Goal: Information Seeking & Learning: Learn about a topic

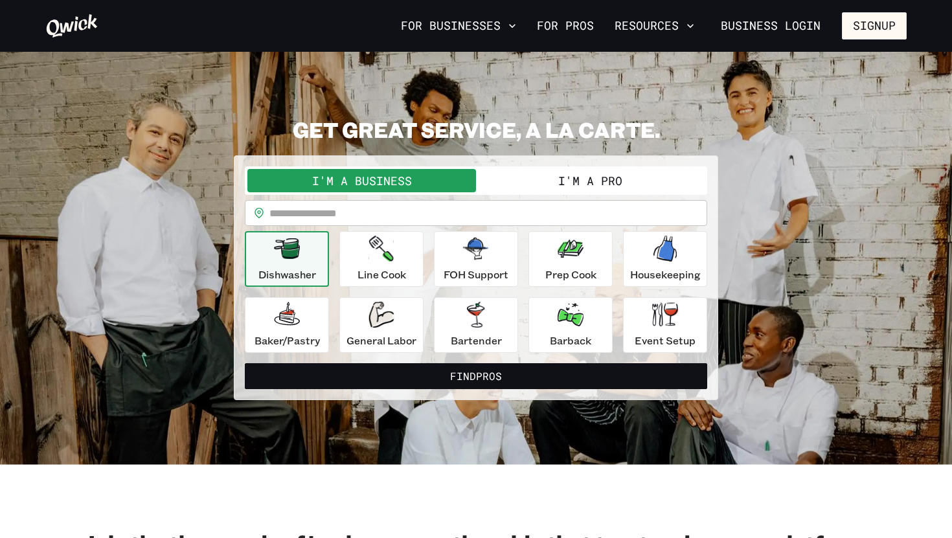
click at [355, 218] on input "text" at bounding box center [488, 213] width 438 height 26
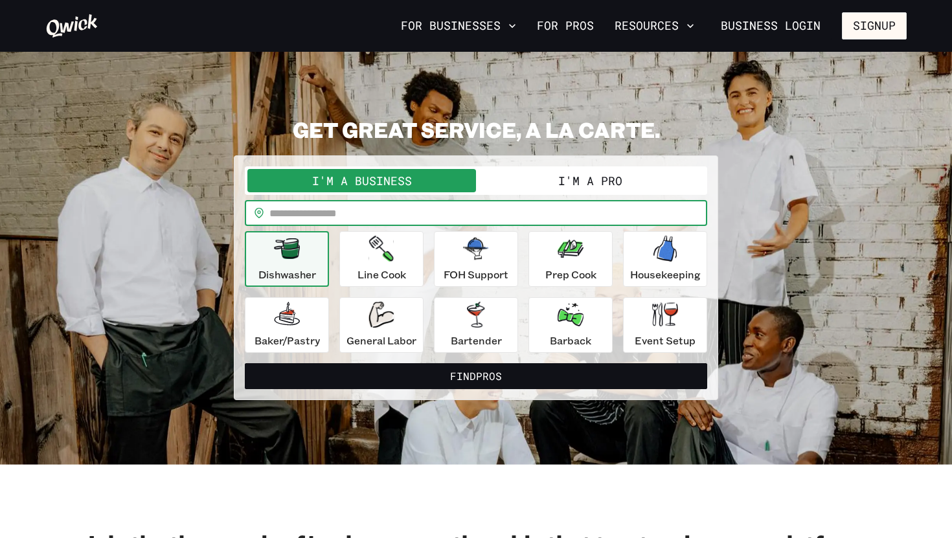
click at [595, 182] on button "I'm a Pro" at bounding box center [590, 180] width 229 height 23
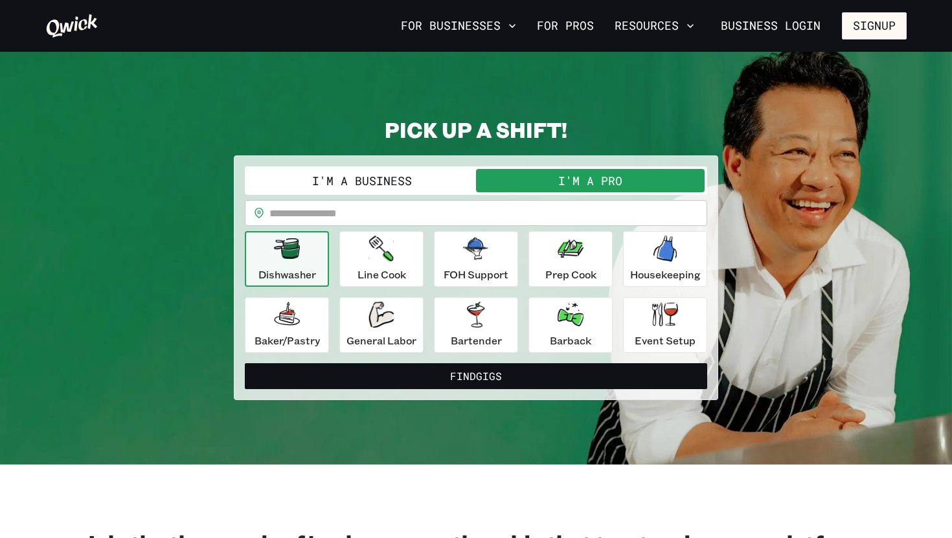
click at [418, 187] on button "I'm a Business" at bounding box center [361, 180] width 229 height 23
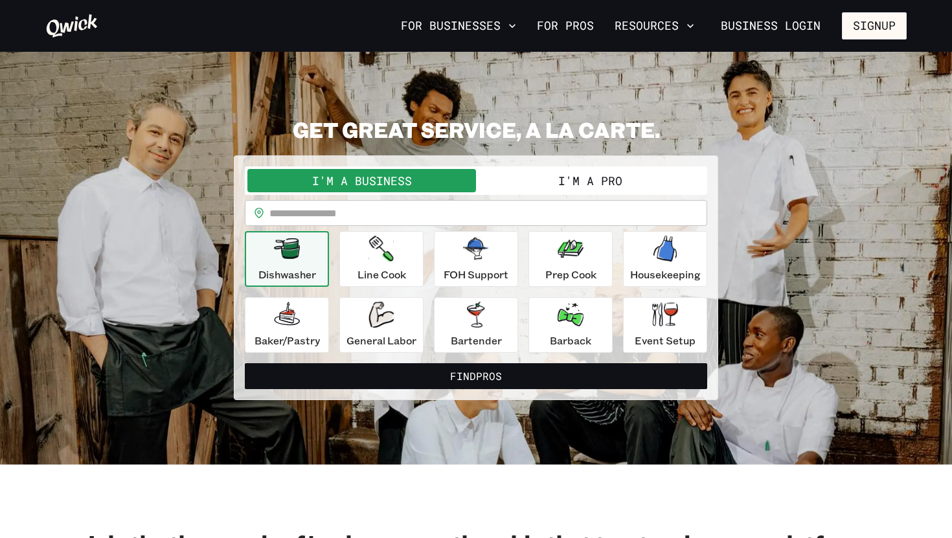
click at [548, 174] on button "I'm a Pro" at bounding box center [590, 180] width 229 height 23
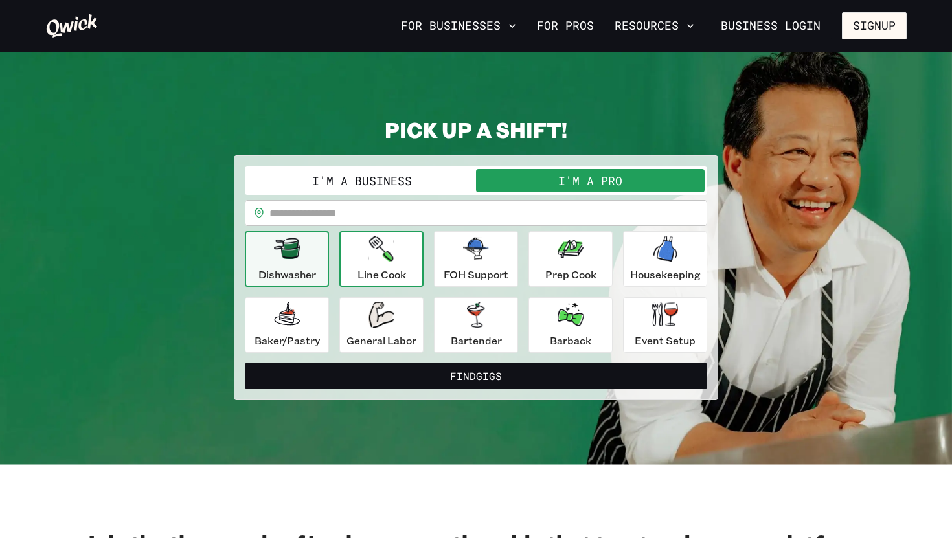
click at [384, 253] on icon "button" at bounding box center [381, 249] width 25 height 26
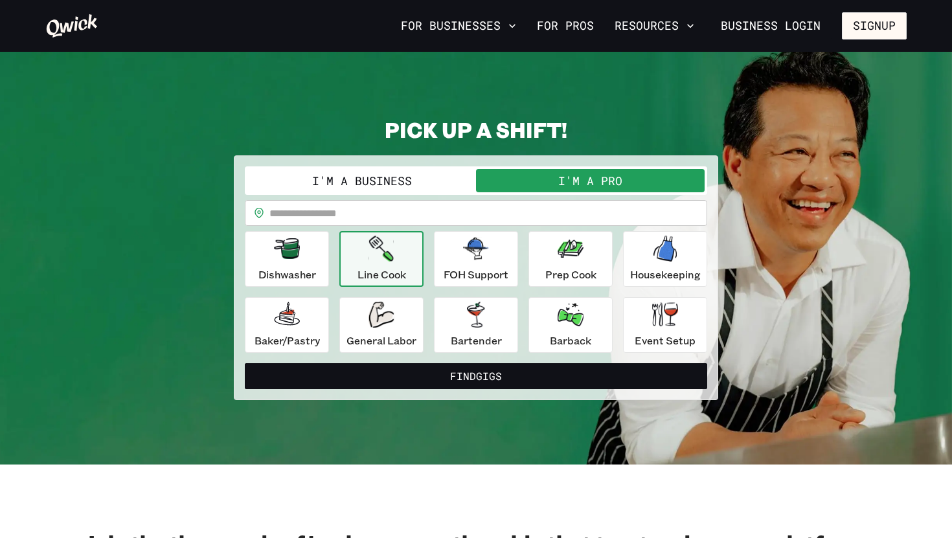
click at [379, 219] on input "text" at bounding box center [488, 213] width 438 height 26
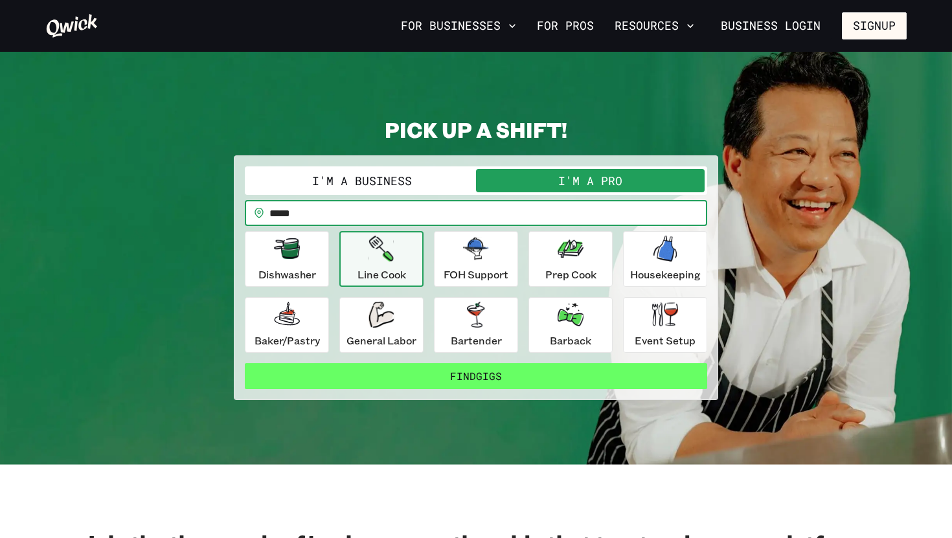
click at [506, 378] on button "Find Gigs" at bounding box center [476, 376] width 462 height 26
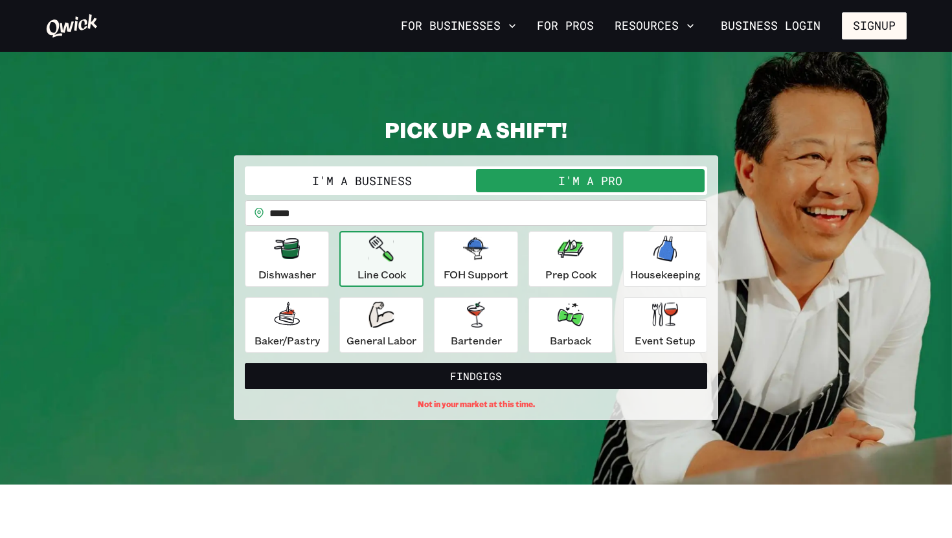
click at [304, 215] on input "*****" at bounding box center [488, 213] width 438 height 26
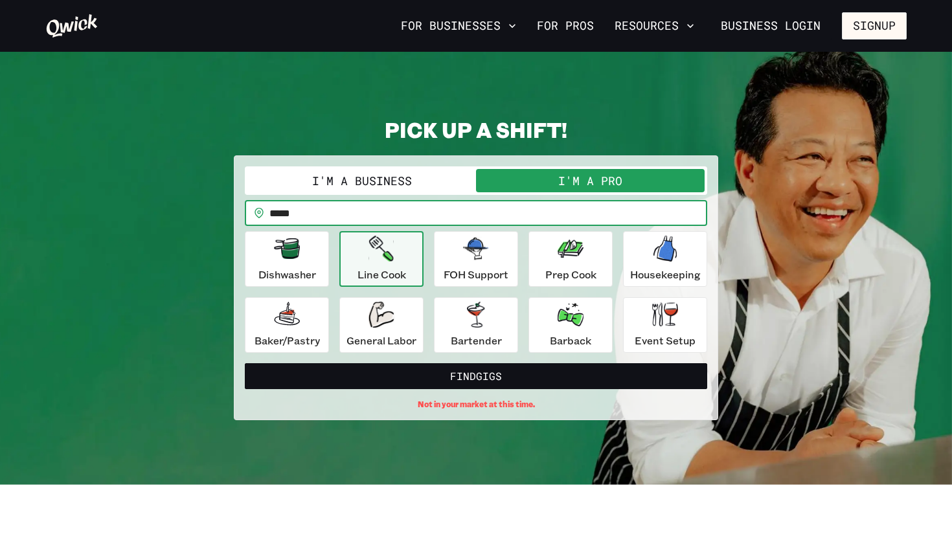
click at [304, 215] on input "*****" at bounding box center [488, 213] width 438 height 26
type input "*****"
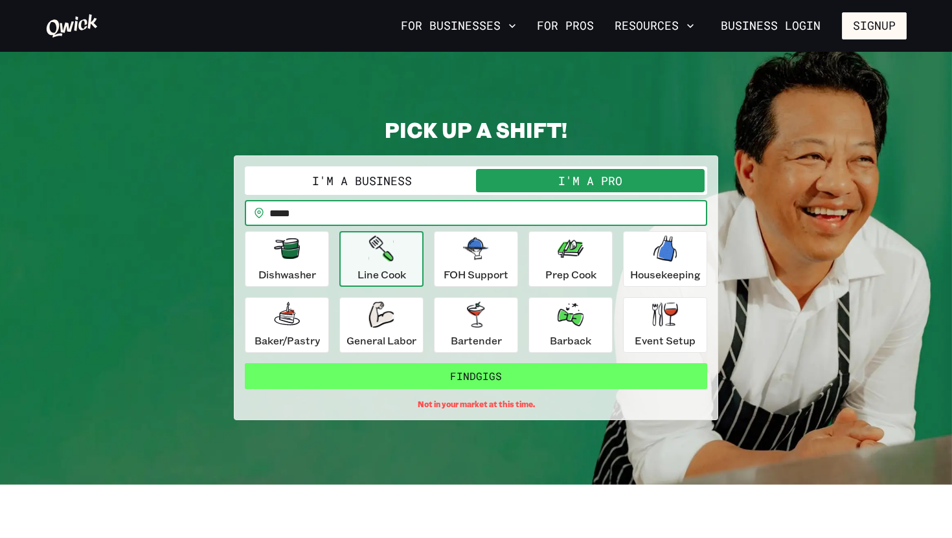
click at [464, 377] on button "Find Gigs" at bounding box center [476, 376] width 462 height 26
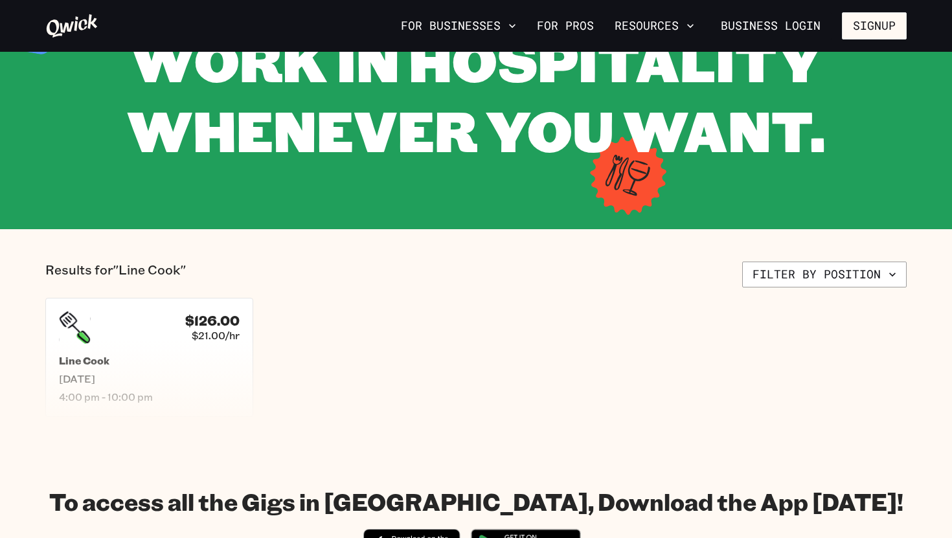
scroll to position [124, 0]
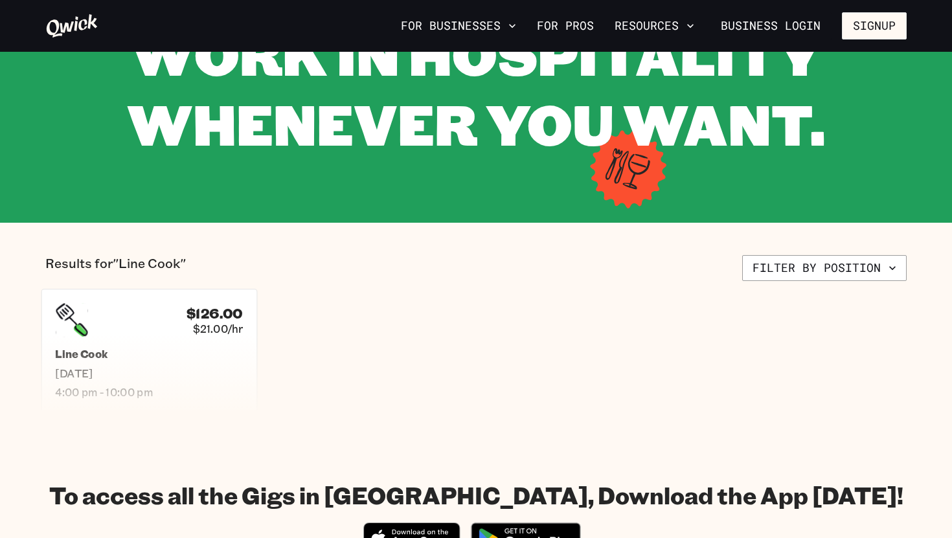
click at [137, 366] on span "Sat, Sep 27" at bounding box center [149, 373] width 188 height 14
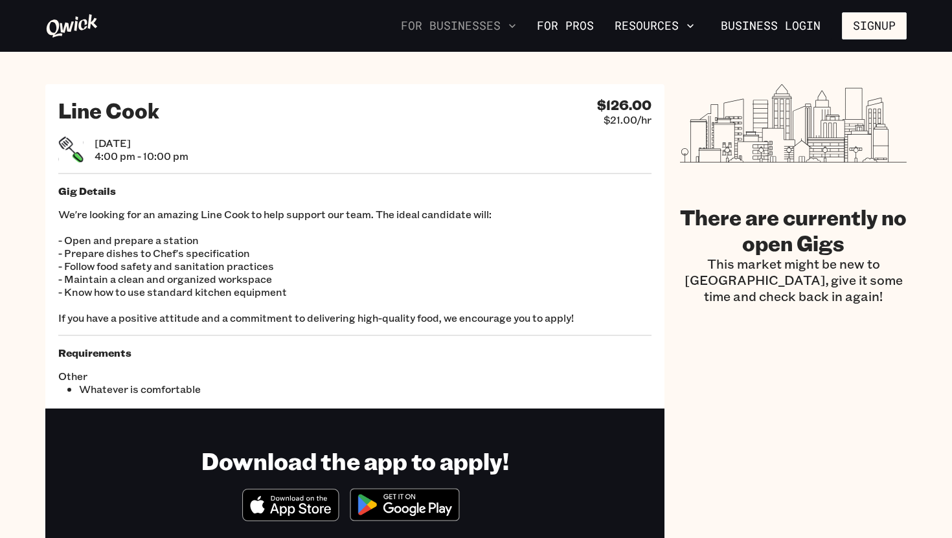
click at [515, 25] on icon "button" at bounding box center [512, 25] width 13 height 13
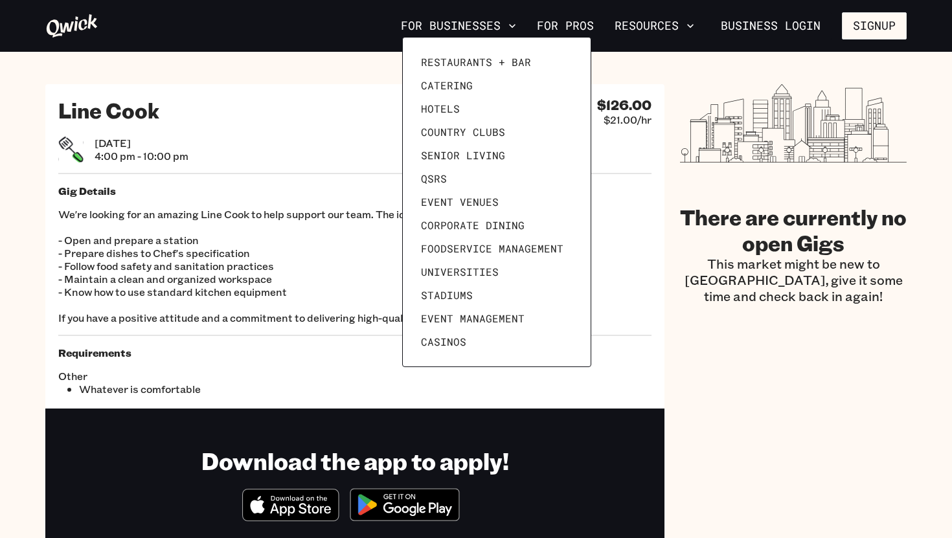
click at [661, 164] on div at bounding box center [476, 269] width 952 height 538
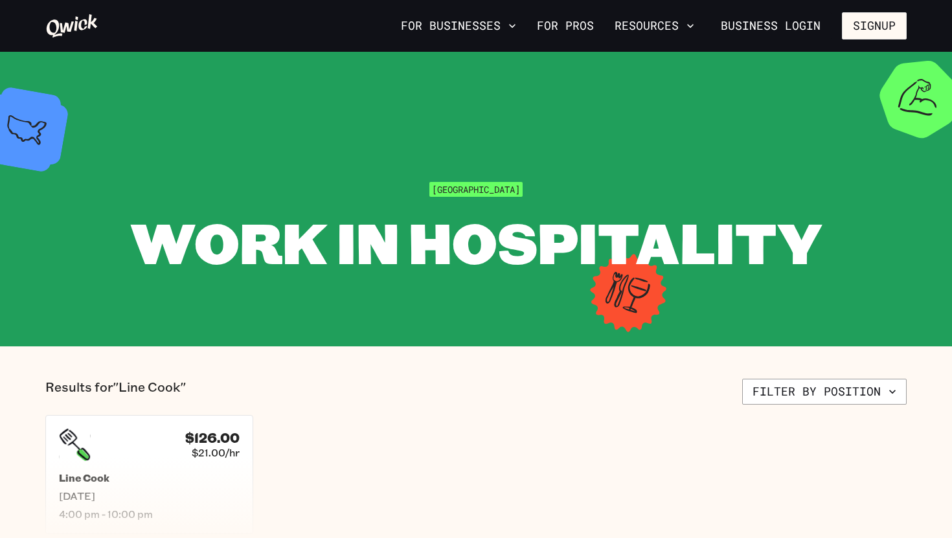
scroll to position [124, 0]
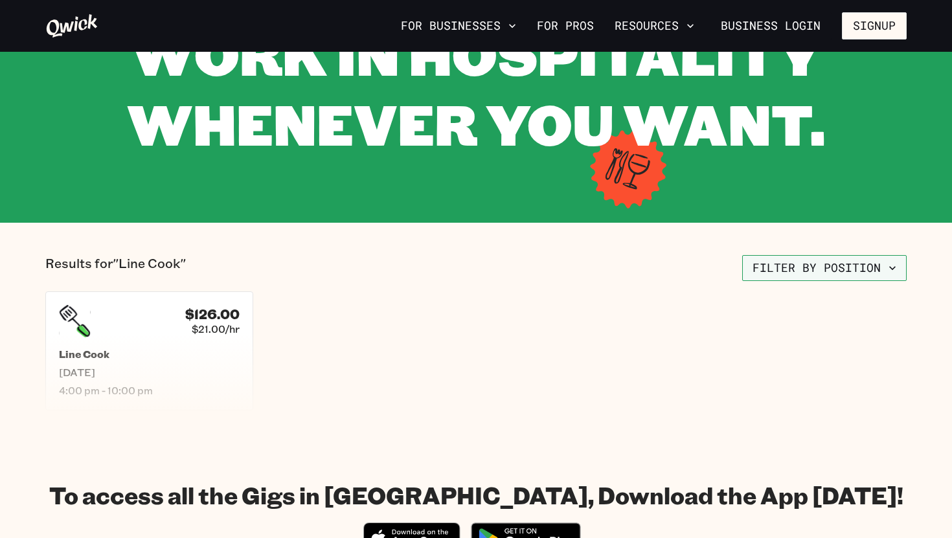
click at [790, 273] on button "Filter by position" at bounding box center [824, 268] width 164 height 26
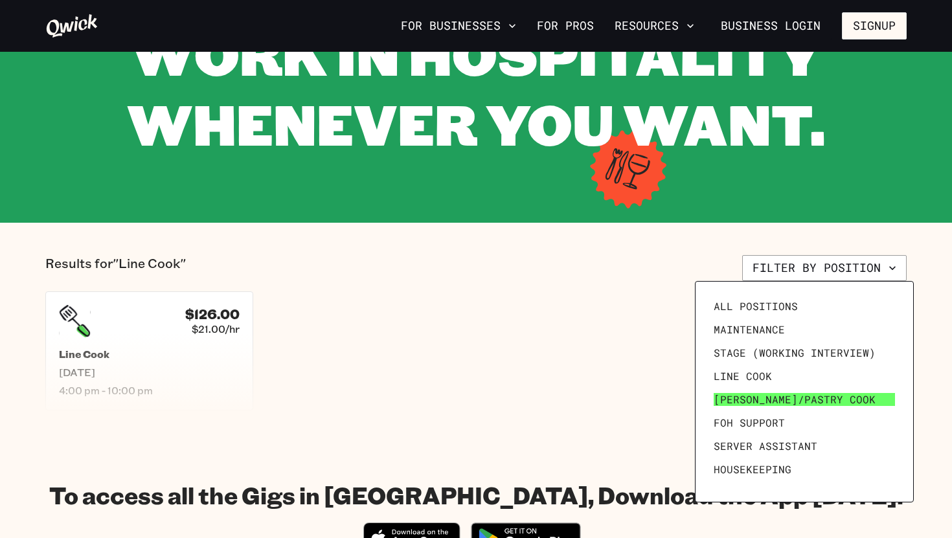
click at [730, 401] on span "Baker/Pastry Cook" at bounding box center [794, 399] width 162 height 13
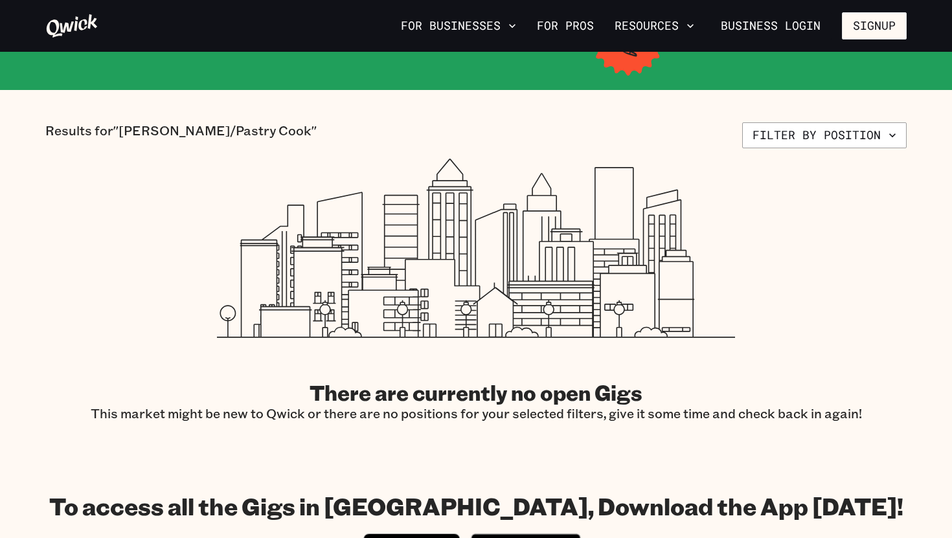
scroll to position [251, 0]
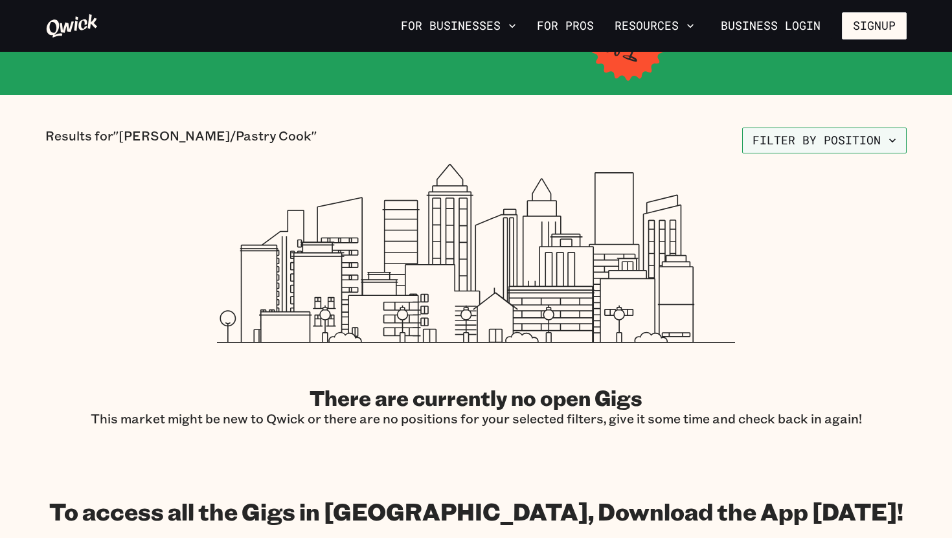
click at [859, 142] on button "Filter by position" at bounding box center [824, 141] width 164 height 26
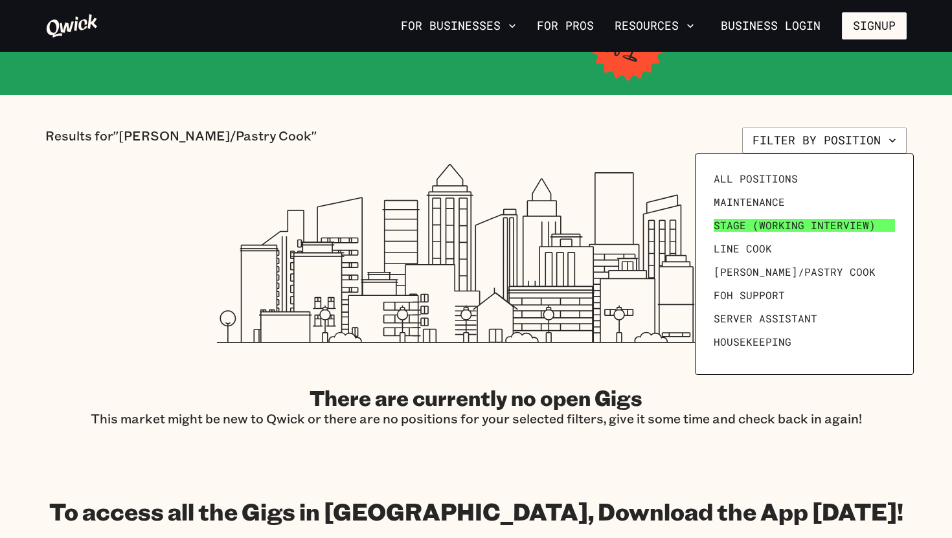
click at [770, 227] on span "Stage (working interview)" at bounding box center [794, 225] width 162 height 13
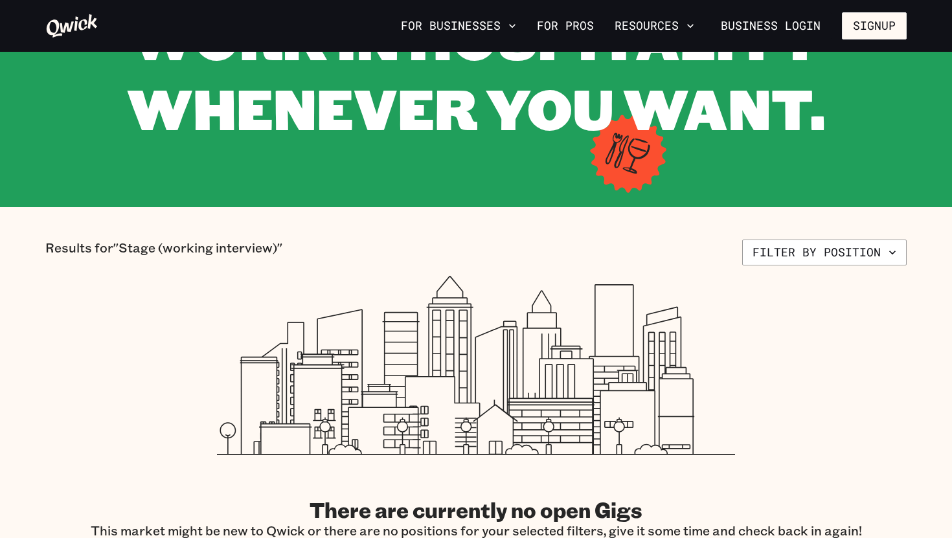
scroll to position [146, 0]
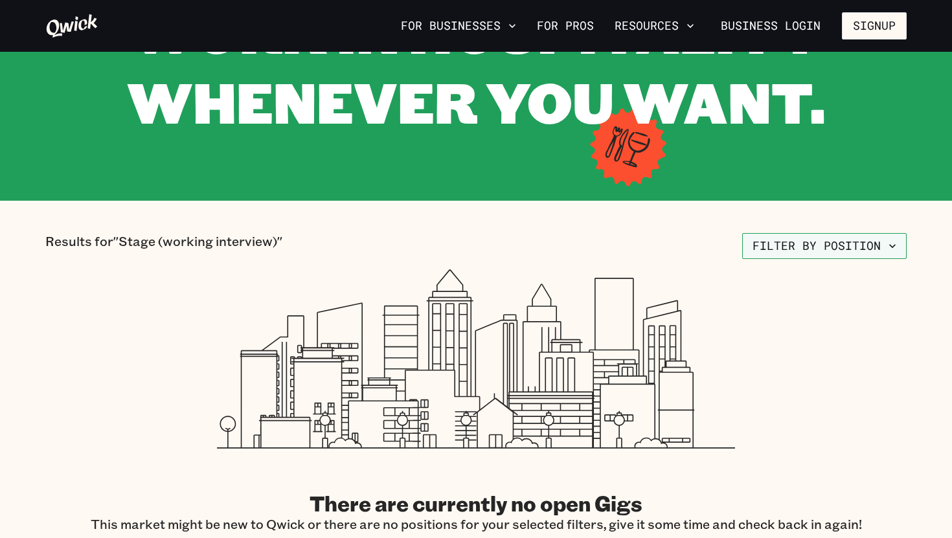
click at [792, 243] on button "Filter by position" at bounding box center [824, 246] width 164 height 26
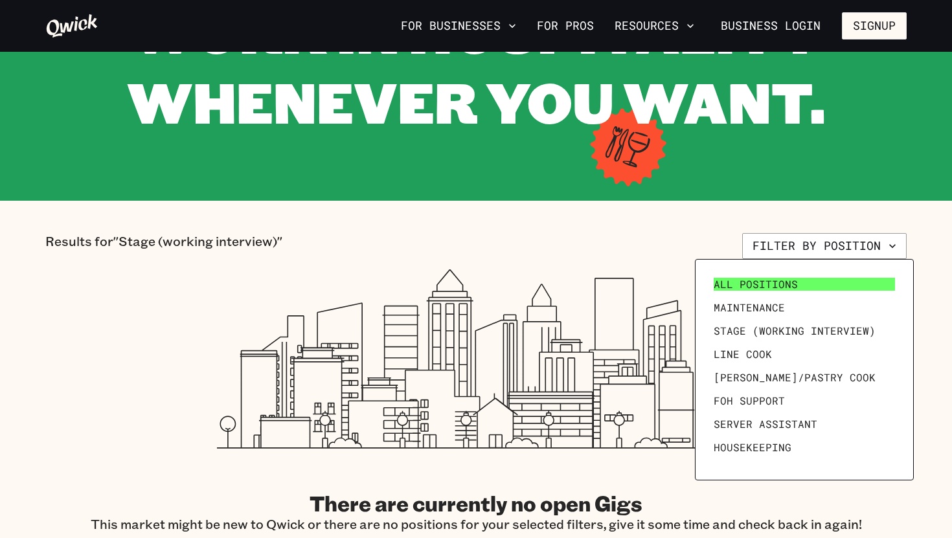
click at [765, 284] on span "All Positions" at bounding box center [755, 284] width 84 height 13
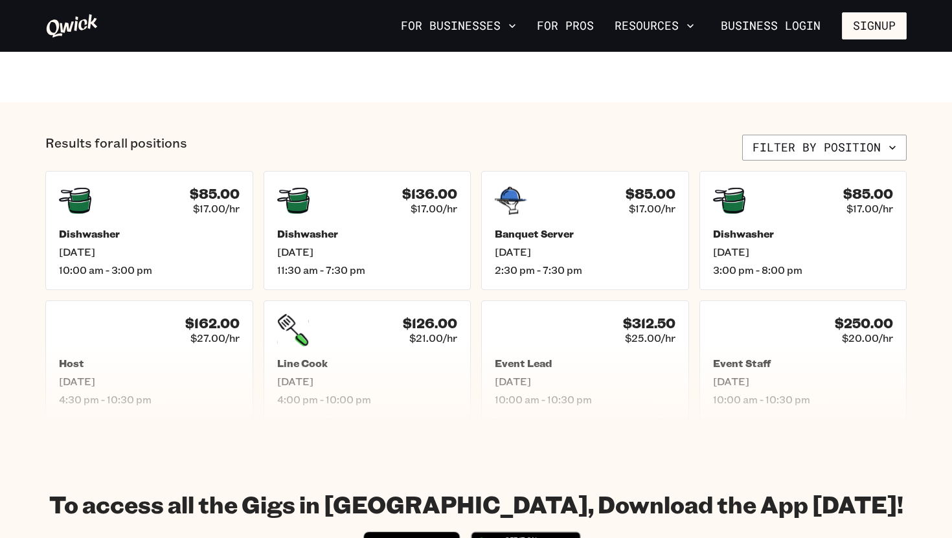
scroll to position [474, 0]
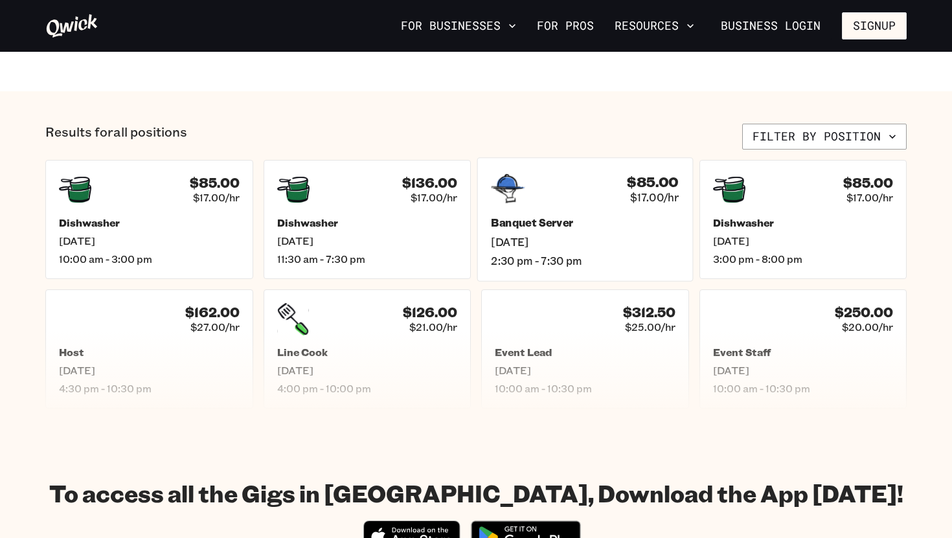
click at [535, 207] on div "$85.00 $17.00/hr Banquet Server Wed, Sep 17 2:30 pm - 7:30 pm" at bounding box center [585, 219] width 216 height 124
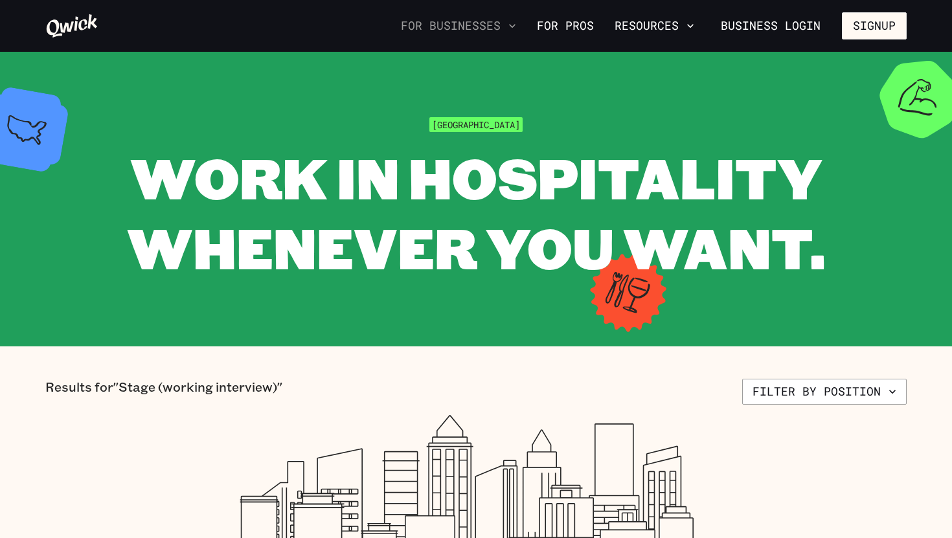
click at [485, 27] on button "For Businesses" at bounding box center [459, 26] width 126 height 22
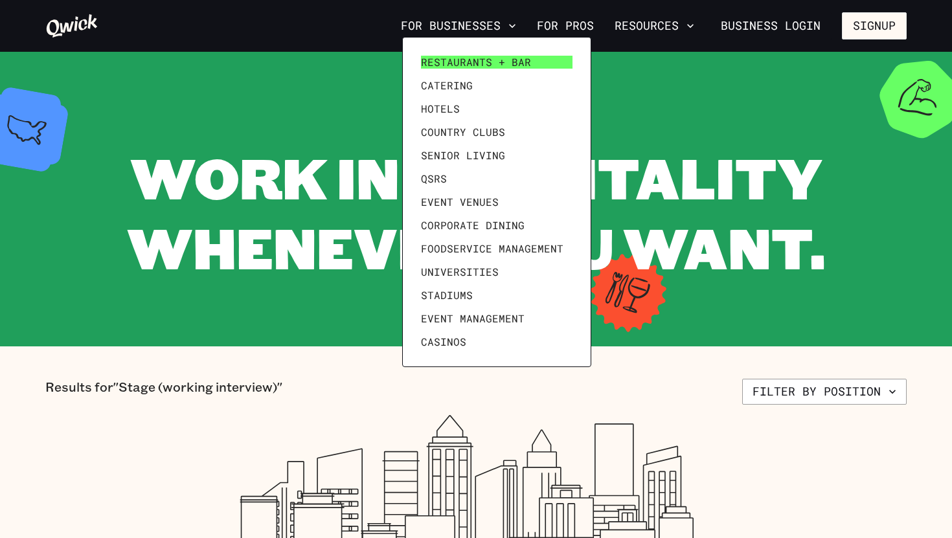
click at [473, 61] on span "Restaurants + Bar" at bounding box center [476, 62] width 110 height 13
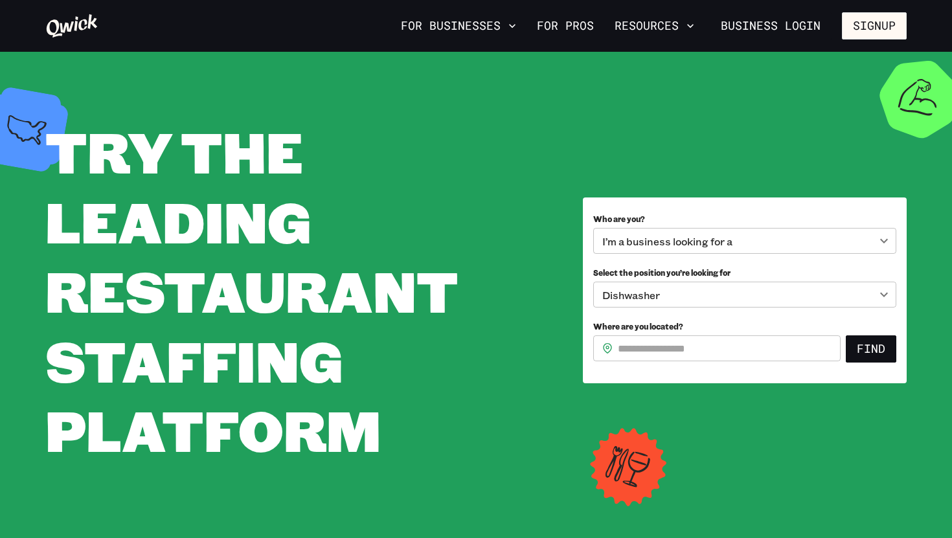
click at [76, 16] on icon at bounding box center [71, 26] width 53 height 26
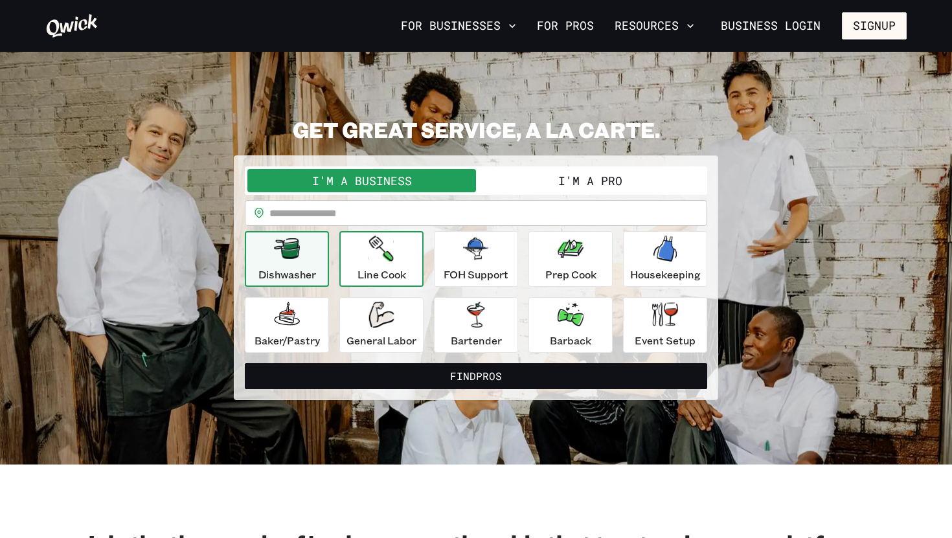
click at [402, 264] on div "Line Cook" at bounding box center [381, 259] width 49 height 47
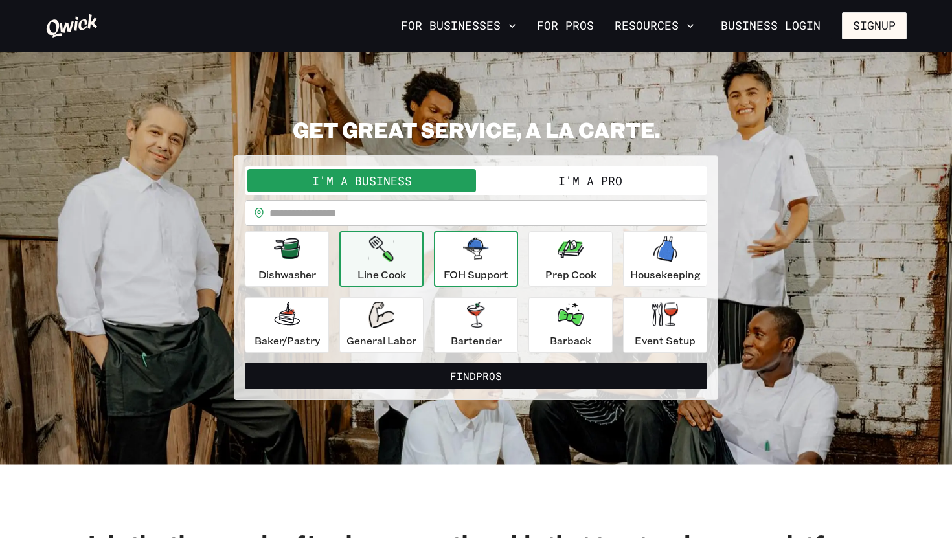
click at [472, 273] on p "FOH Support" at bounding box center [476, 275] width 65 height 16
click at [405, 275] on p "Line Cook" at bounding box center [381, 275] width 49 height 16
click at [401, 317] on div "General Labor" at bounding box center [381, 325] width 70 height 47
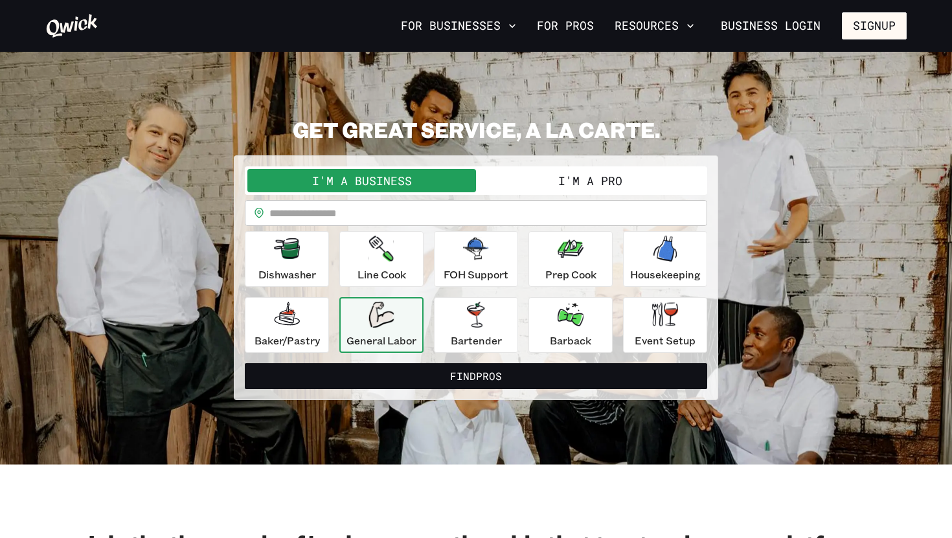
click at [188, 306] on div "**********" at bounding box center [475, 259] width 861 height 284
click at [681, 27] on button "Resources" at bounding box center [654, 26] width 90 height 22
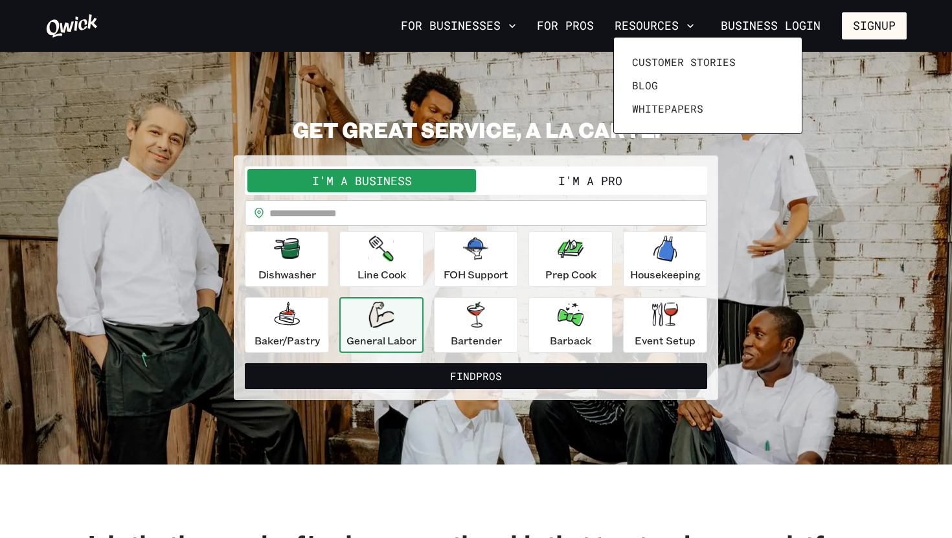
click at [772, 225] on div at bounding box center [476, 269] width 952 height 538
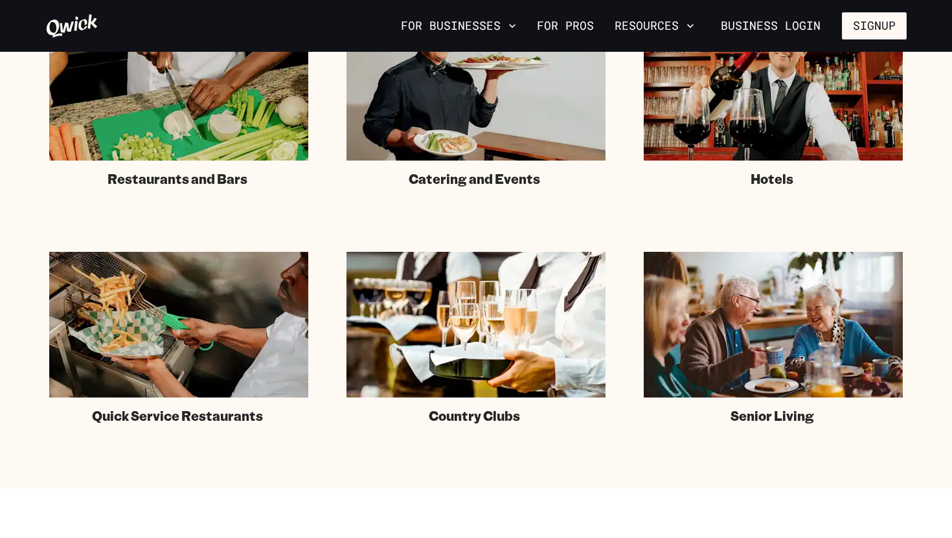
scroll to position [870, 0]
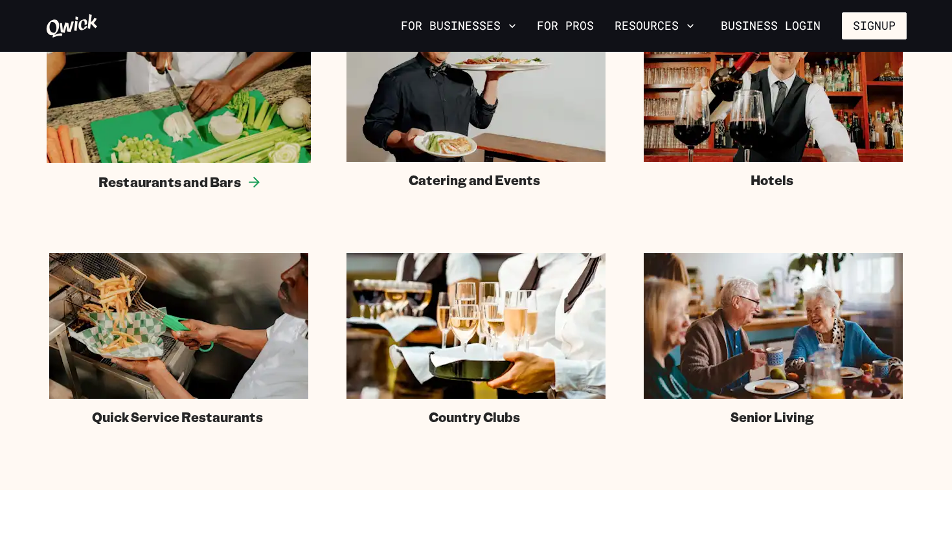
click at [230, 188] on span "Restaurants and Bars" at bounding box center [169, 182] width 142 height 17
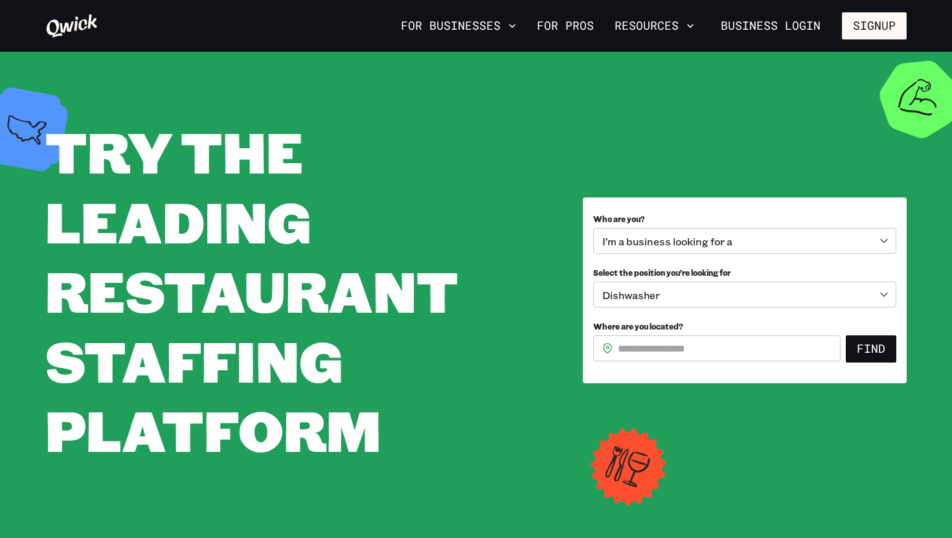
scroll to position [870, 0]
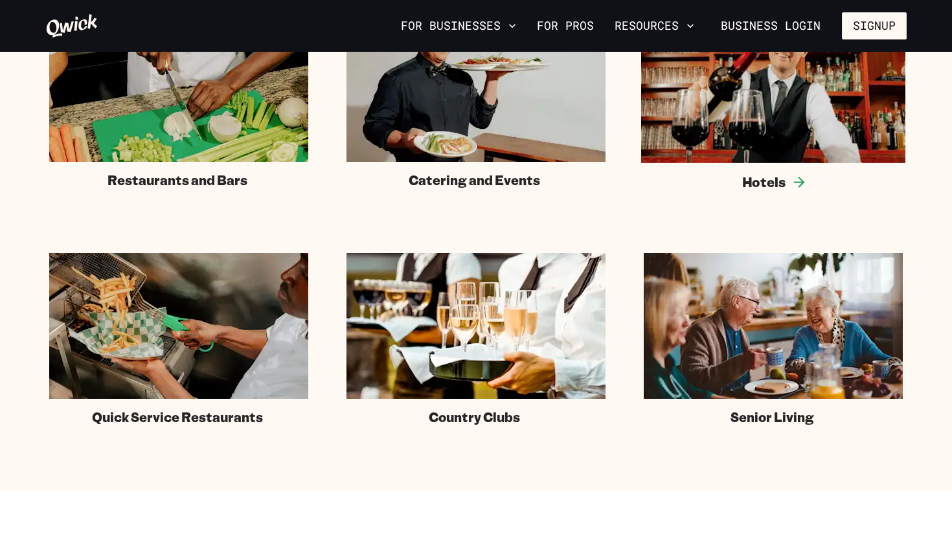
click at [778, 183] on span "Hotels" at bounding box center [763, 182] width 43 height 17
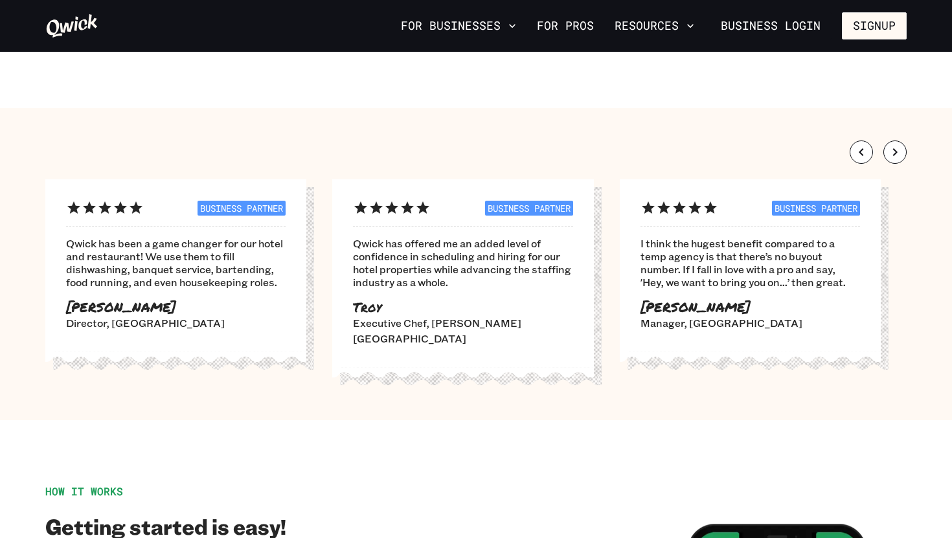
scroll to position [3267, 0]
click at [901, 144] on icon "button" at bounding box center [895, 152] width 16 height 16
click at [857, 144] on icon "button" at bounding box center [861, 152] width 16 height 16
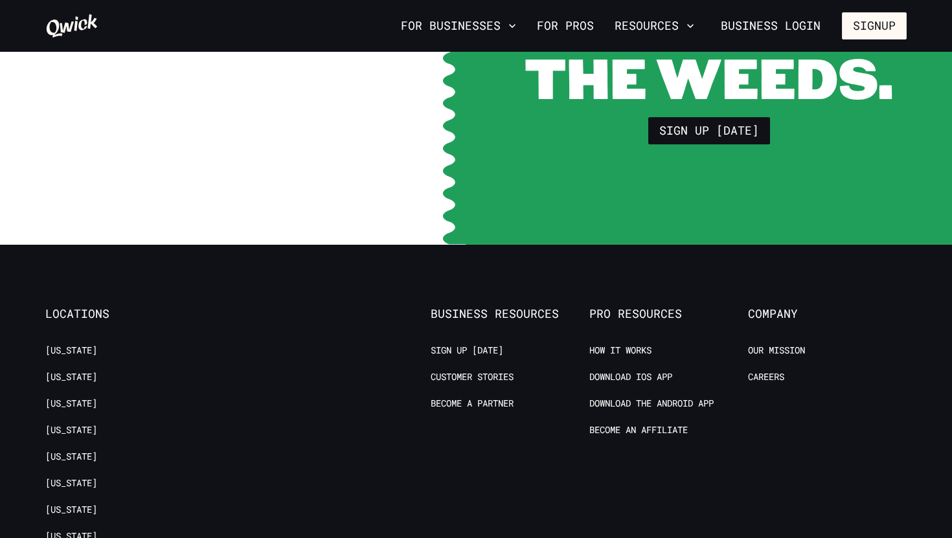
scroll to position [4911, 0]
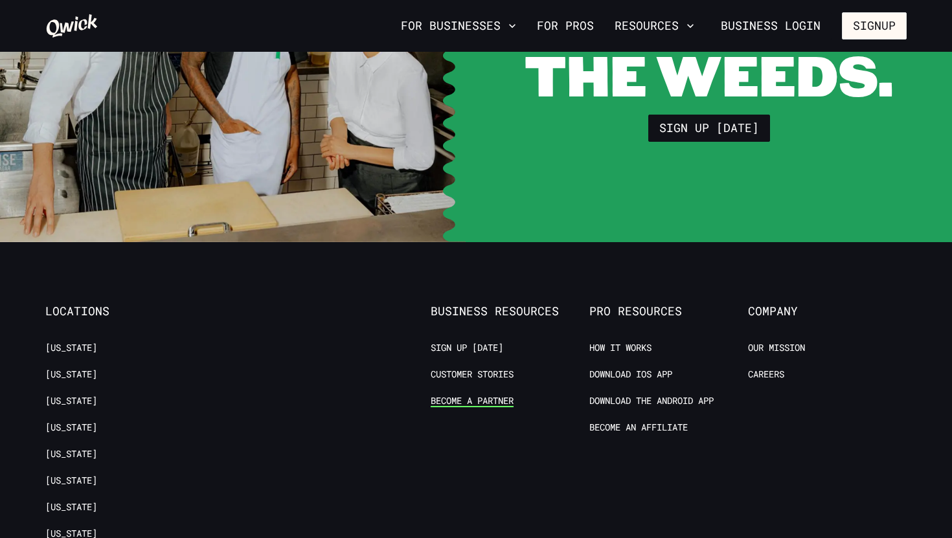
click at [467, 395] on link "Become a Partner" at bounding box center [472, 401] width 83 height 12
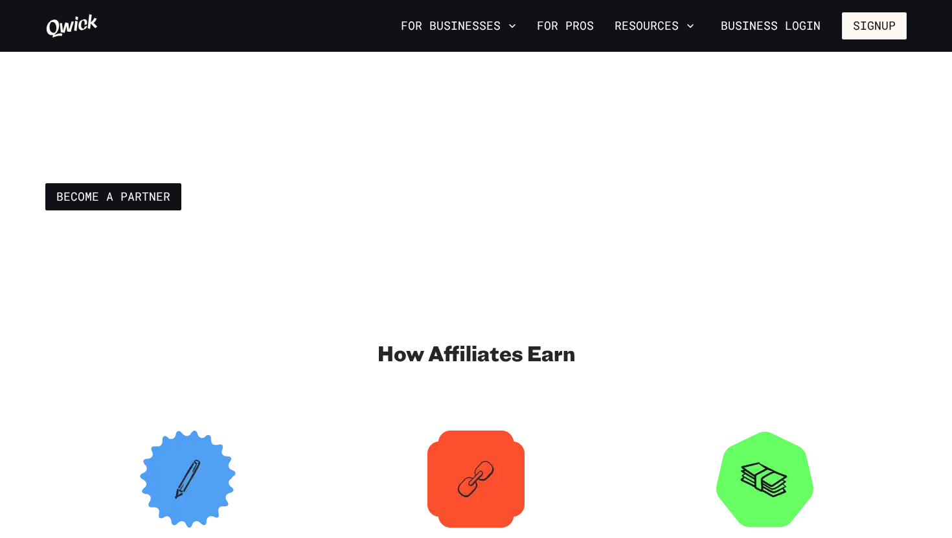
scroll to position [92, 0]
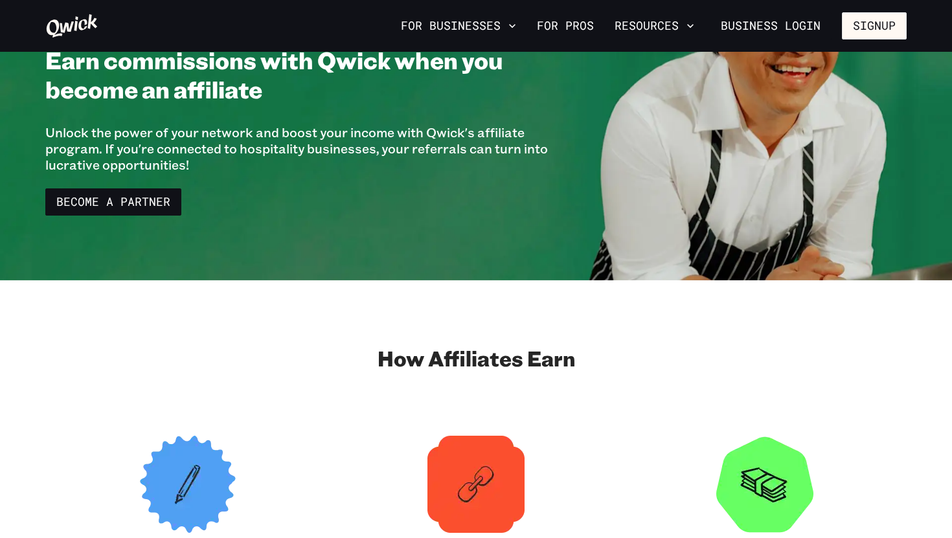
click at [85, 11] on div "For Businesses For Pros Resources Business Login Signup" at bounding box center [476, 26] width 952 height 52
click at [88, 27] on icon at bounding box center [72, 25] width 51 height 23
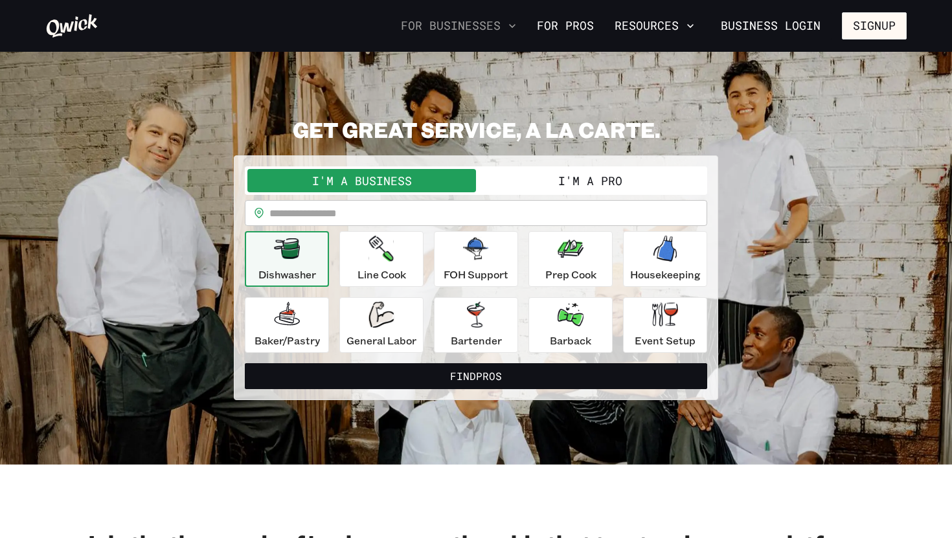
click at [480, 23] on button "For Businesses" at bounding box center [459, 26] width 126 height 22
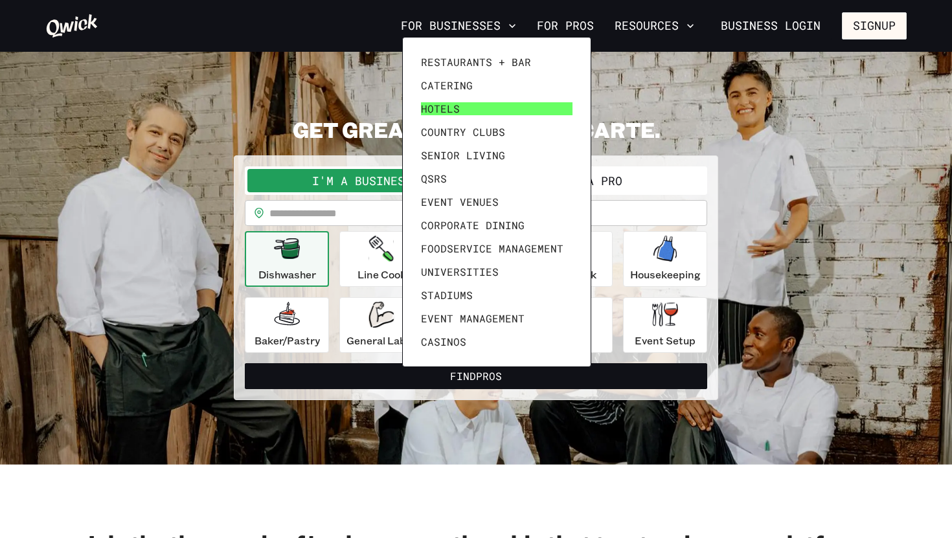
click at [457, 111] on span "Hotels" at bounding box center [440, 108] width 39 height 13
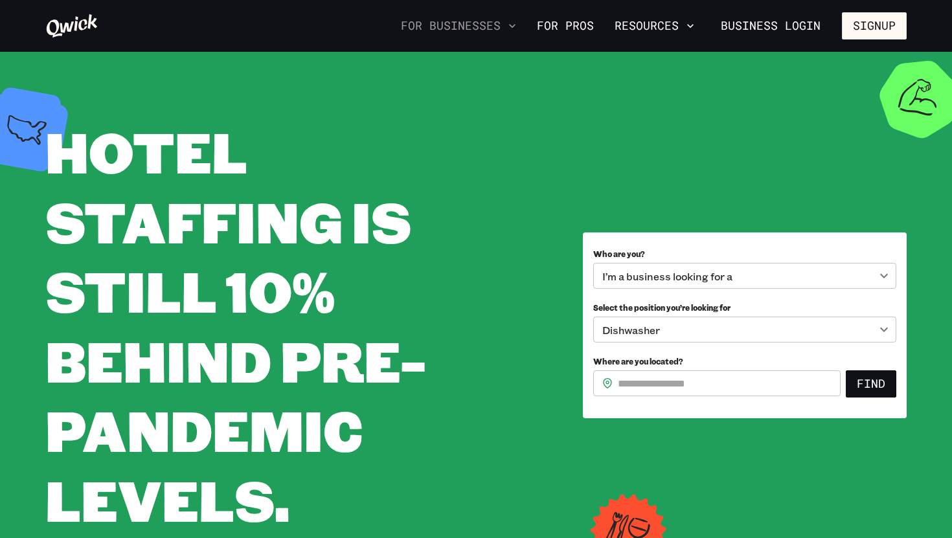
click at [485, 34] on button "For Businesses" at bounding box center [459, 26] width 126 height 22
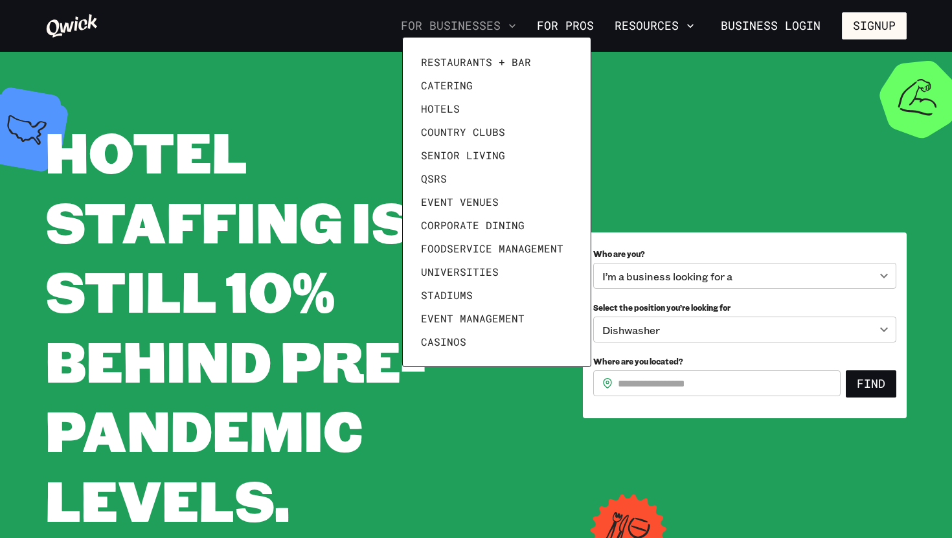
click at [485, 34] on div at bounding box center [476, 269] width 952 height 538
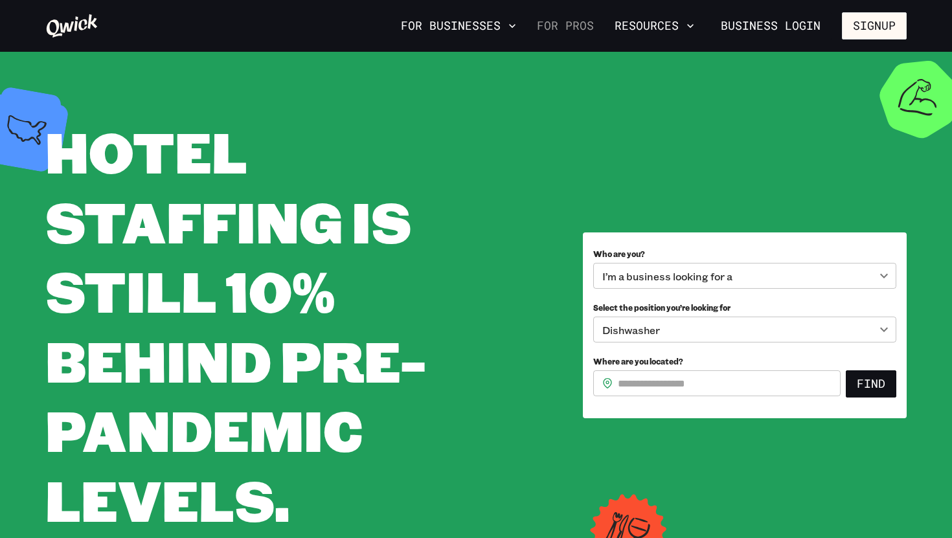
click at [559, 31] on link "For Pros" at bounding box center [565, 26] width 67 height 22
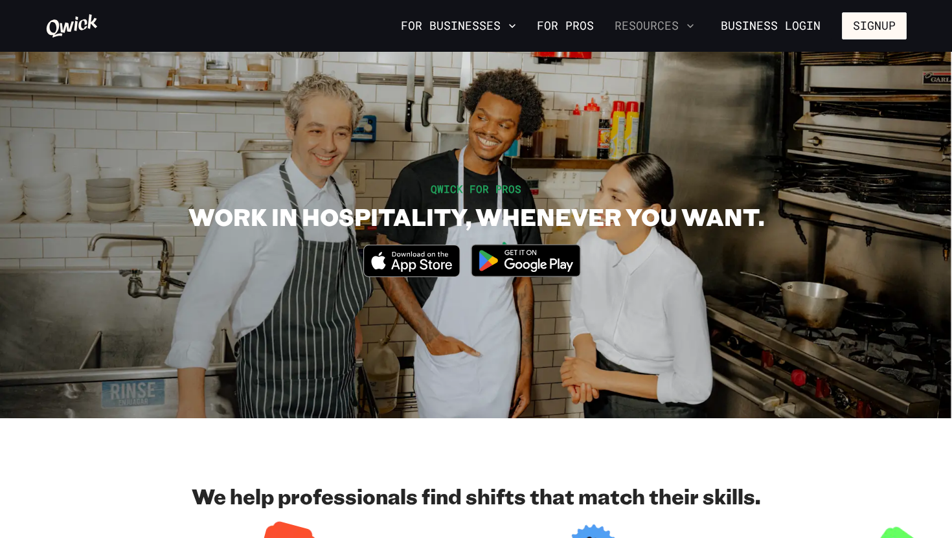
click at [688, 30] on icon "button" at bounding box center [690, 25] width 13 height 13
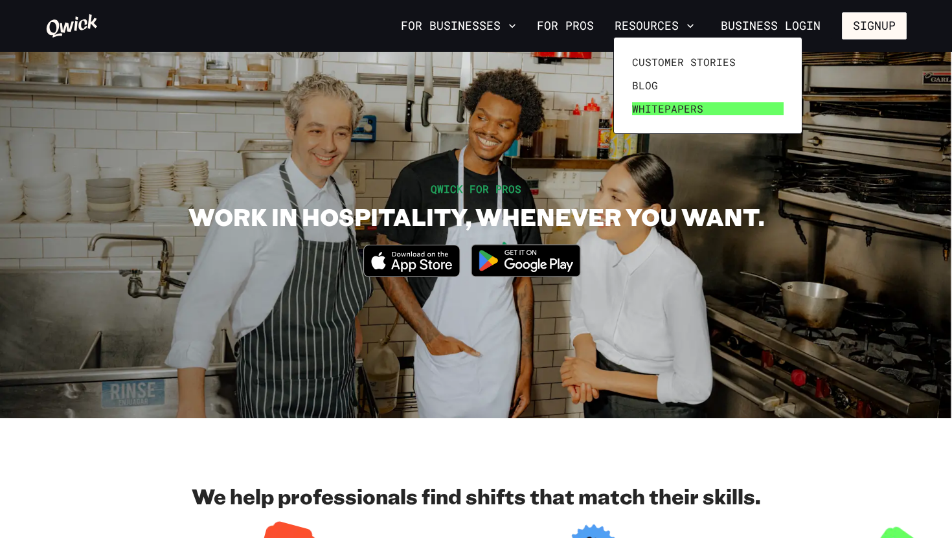
click at [648, 115] on span "Whitepapers" at bounding box center [667, 108] width 71 height 13
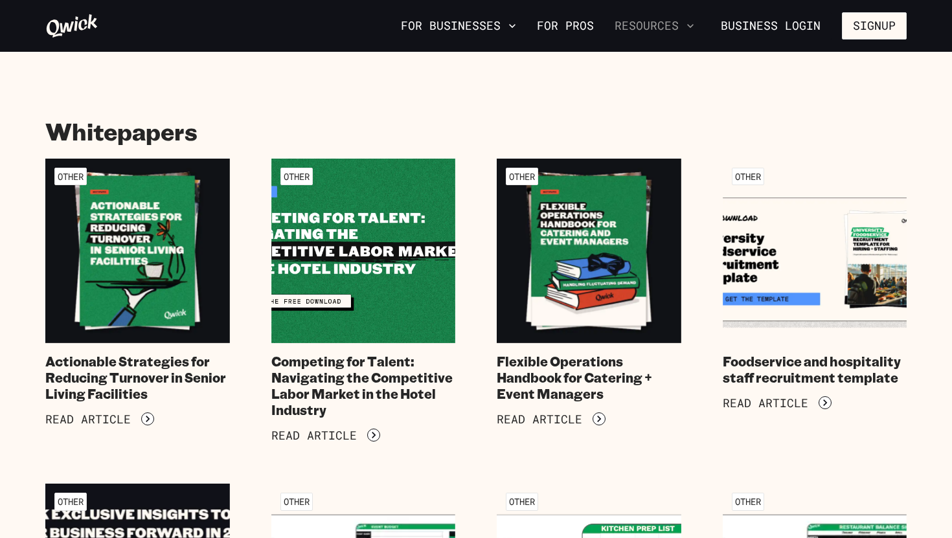
click at [680, 25] on button "Resources" at bounding box center [654, 26] width 90 height 22
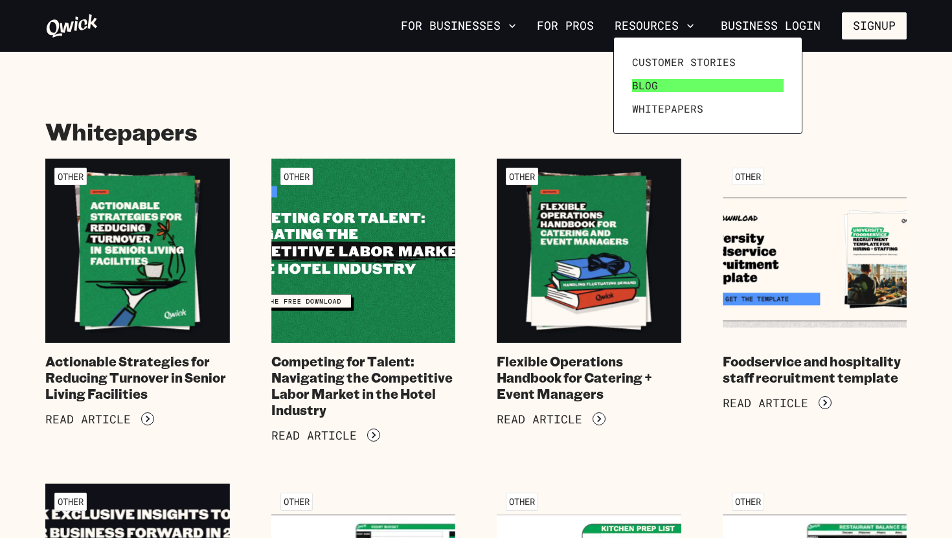
click at [667, 79] on link "Blog" at bounding box center [708, 85] width 162 height 23
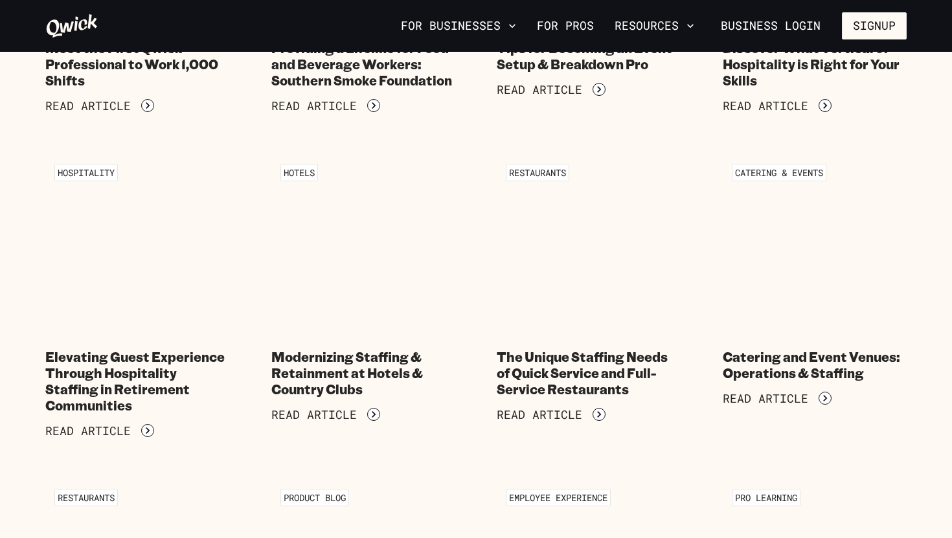
scroll to position [664, 0]
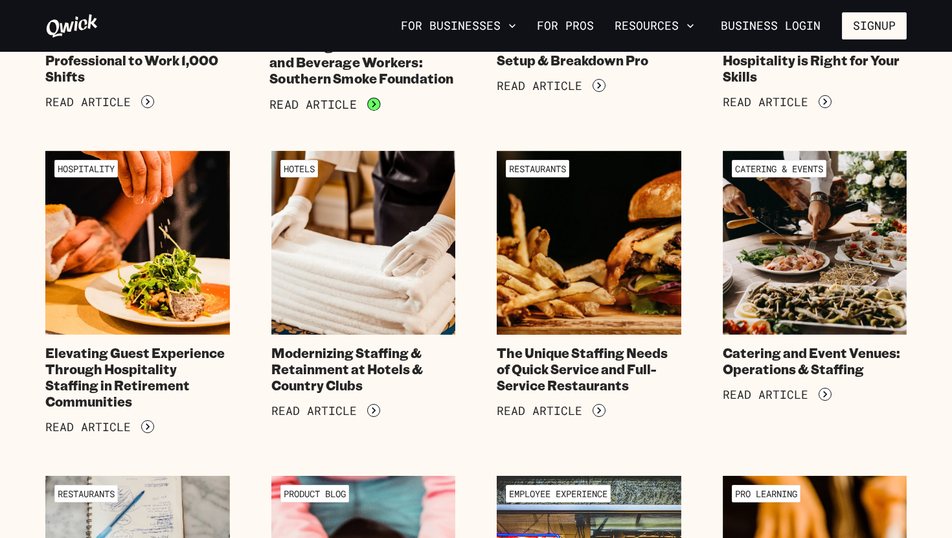
click at [369, 99] on icon "button" at bounding box center [373, 104] width 13 height 13
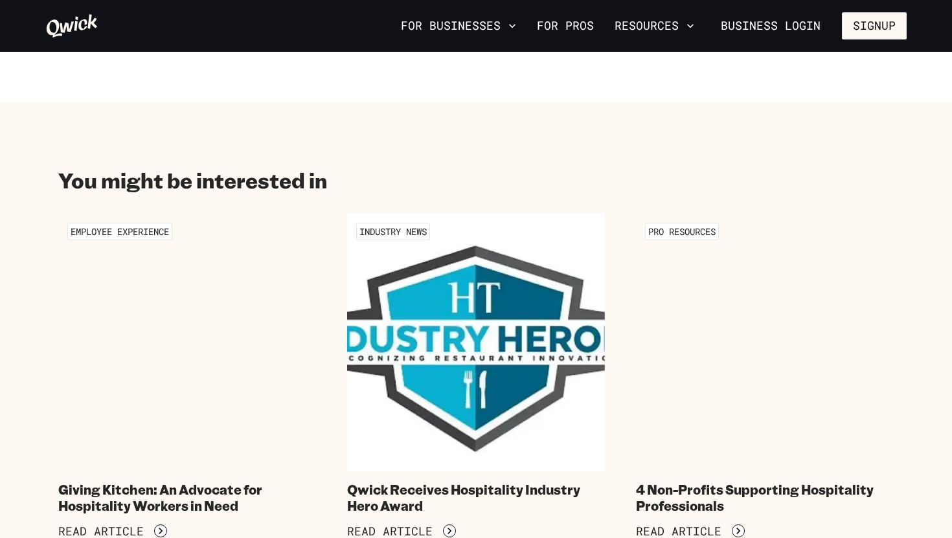
scroll to position [1474, 0]
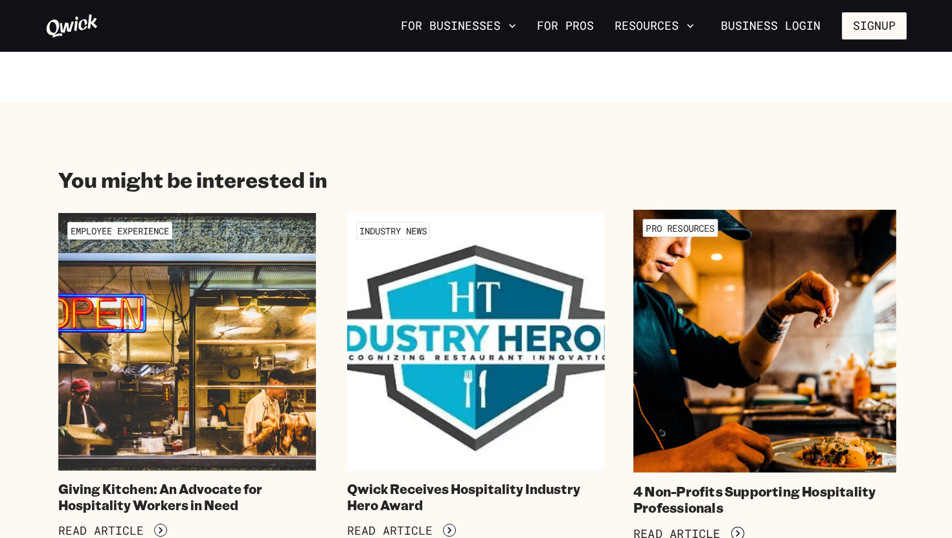
click at [686, 367] on img at bounding box center [764, 341] width 263 height 263
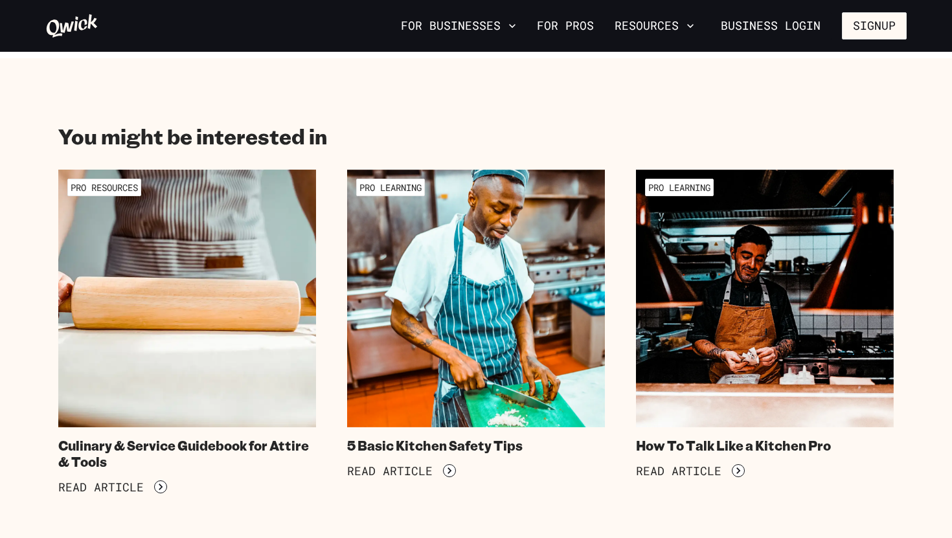
scroll to position [1701, 0]
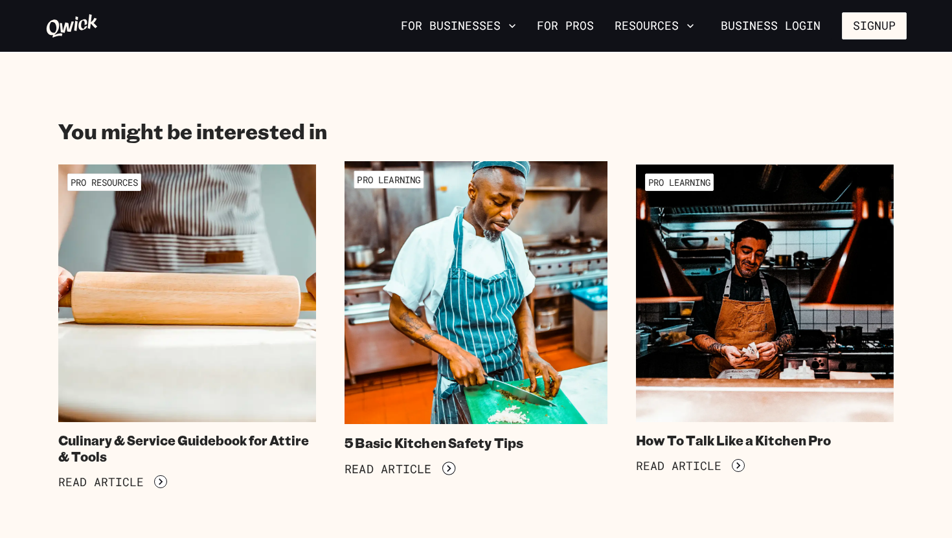
click at [502, 318] on img at bounding box center [475, 292] width 263 height 263
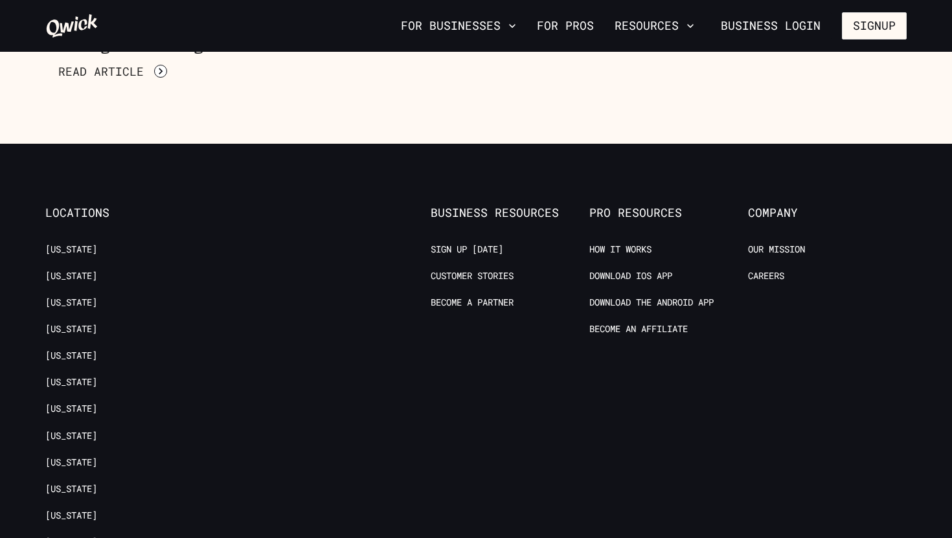
scroll to position [1800, 0]
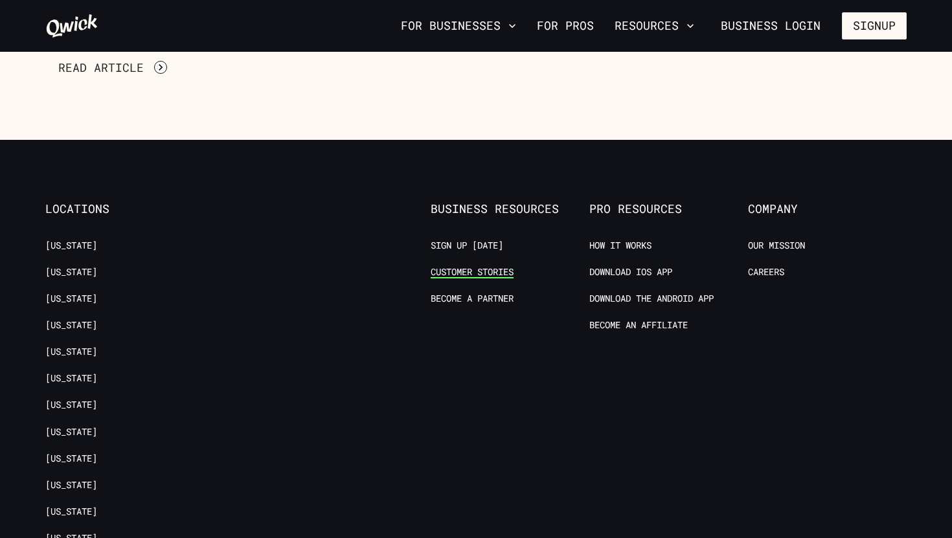
click at [502, 266] on link "Customer stories" at bounding box center [472, 272] width 83 height 12
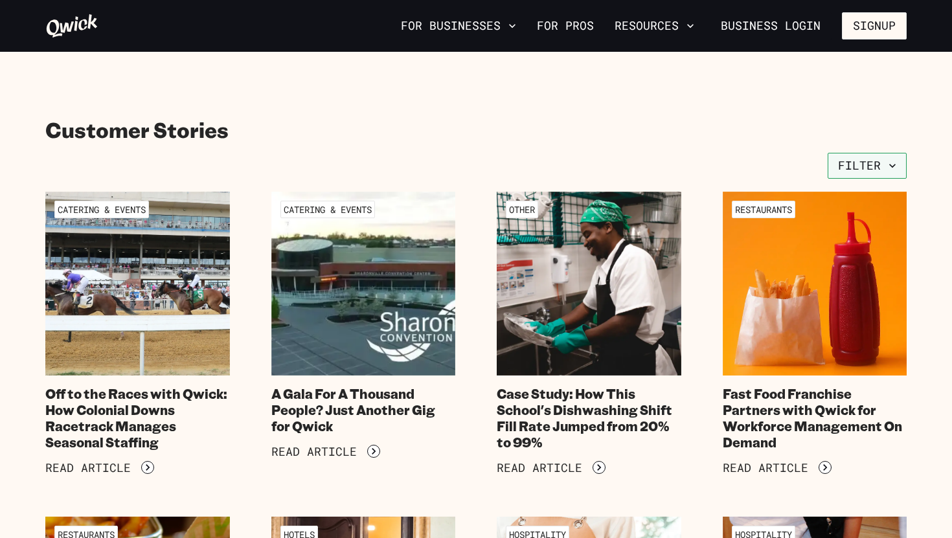
click at [895, 163] on icon "button" at bounding box center [892, 165] width 13 height 13
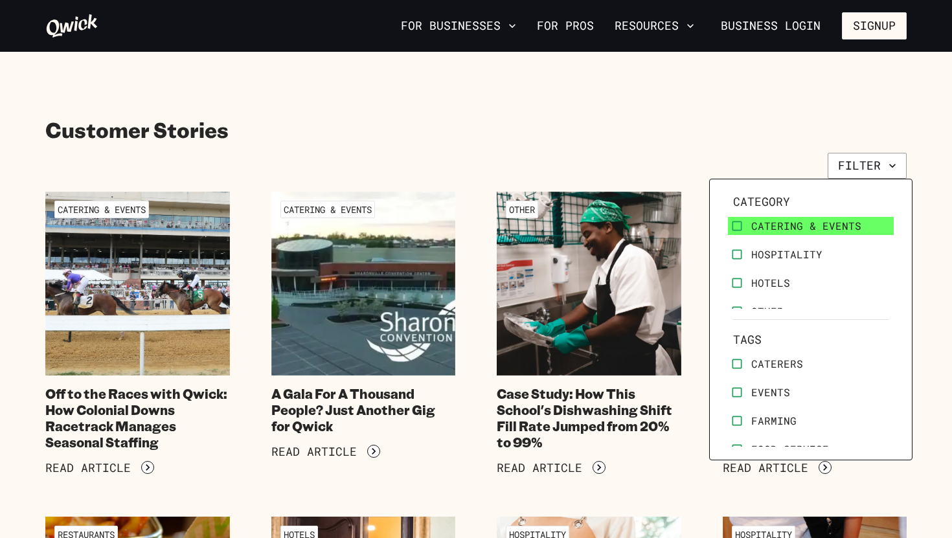
scroll to position [45, 0]
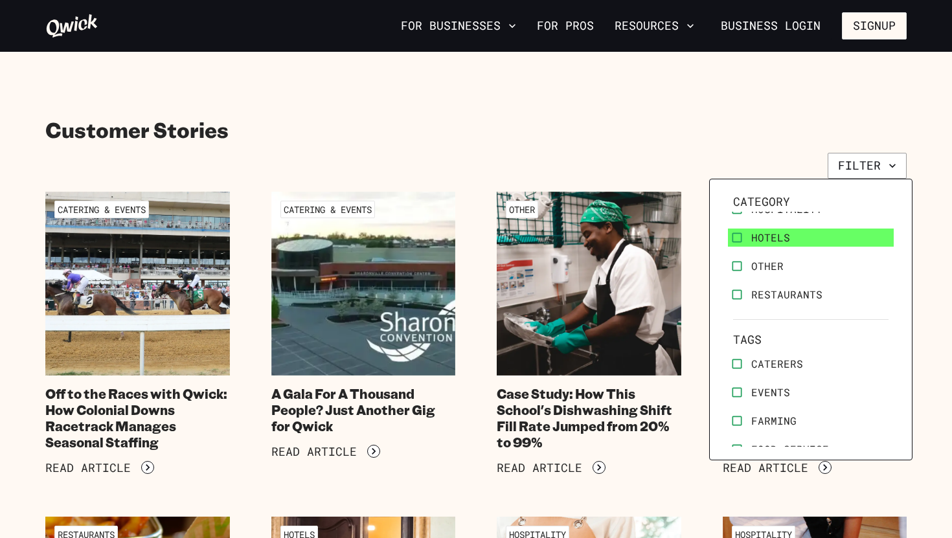
click at [763, 240] on span "Hotels" at bounding box center [770, 237] width 39 height 13
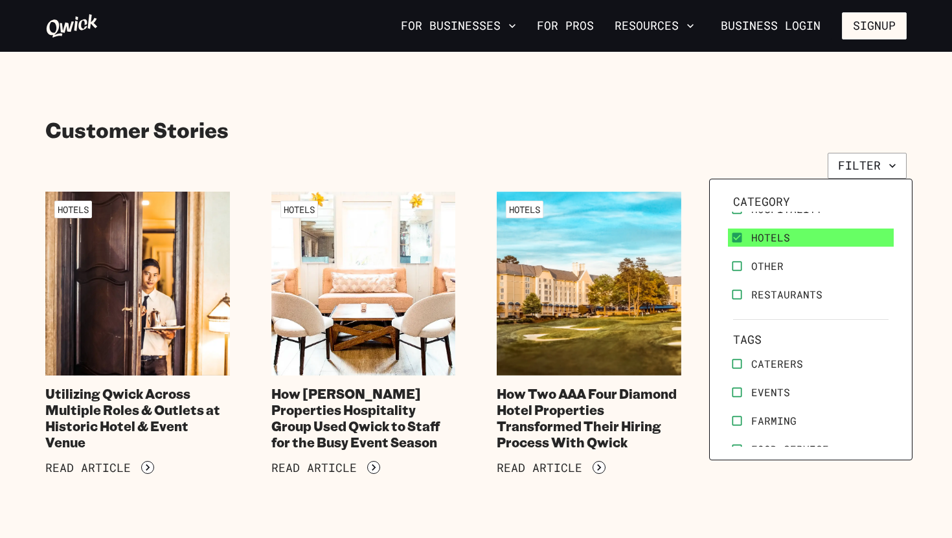
click at [763, 240] on span "Hotels" at bounding box center [770, 237] width 39 height 13
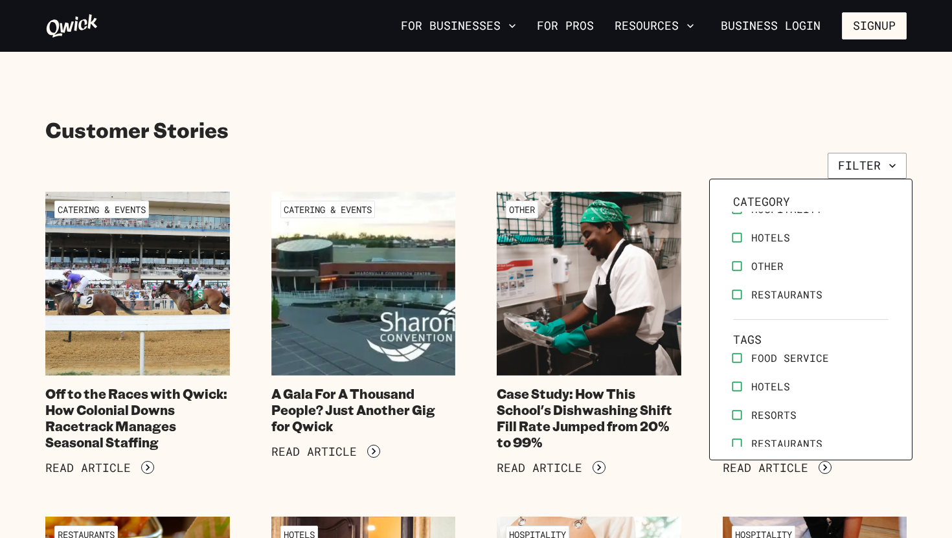
scroll to position [131, 0]
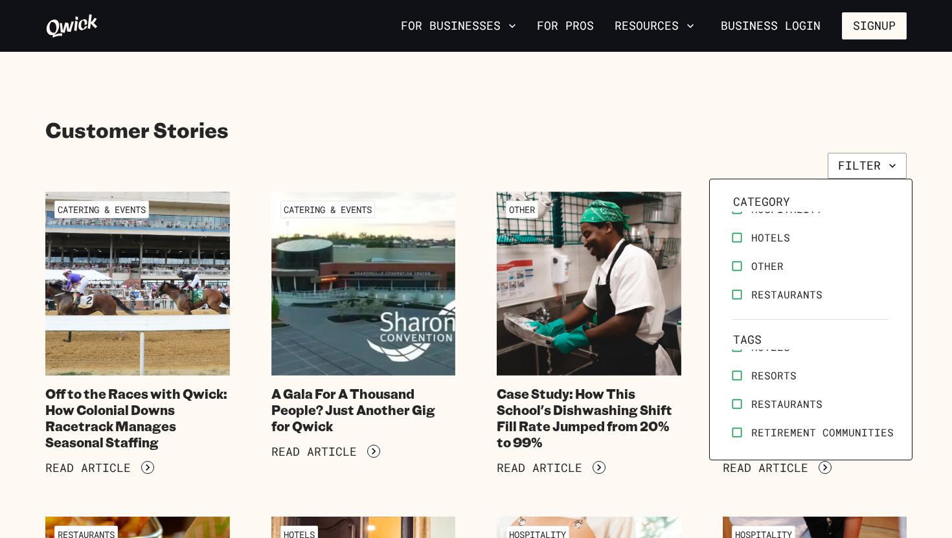
click at [759, 373] on span "Resorts" at bounding box center [773, 375] width 45 height 13
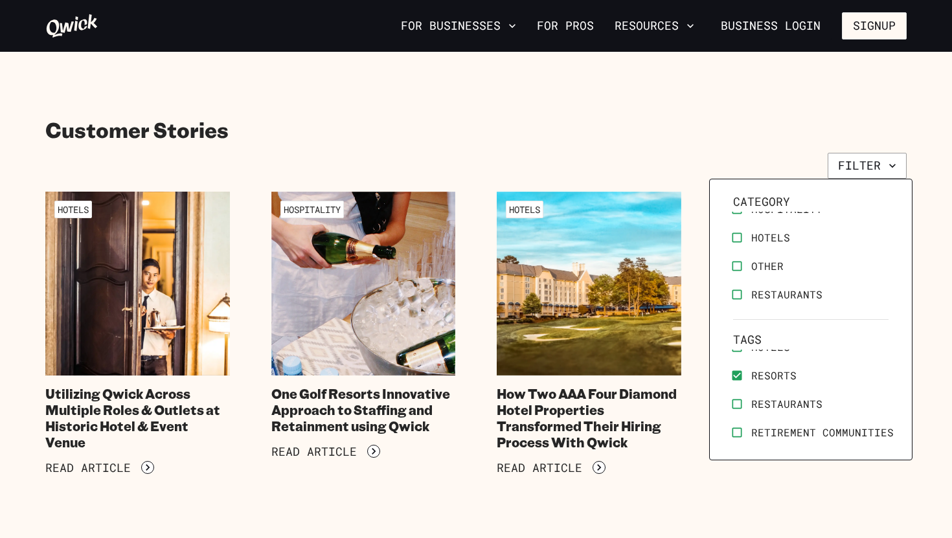
click at [759, 373] on span "Resorts" at bounding box center [773, 375] width 45 height 13
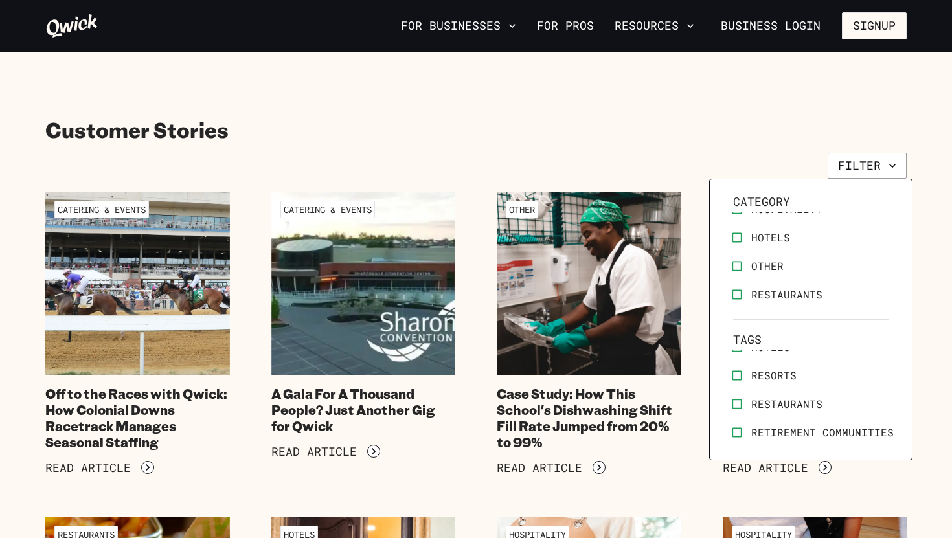
click at [593, 157] on div at bounding box center [476, 269] width 952 height 538
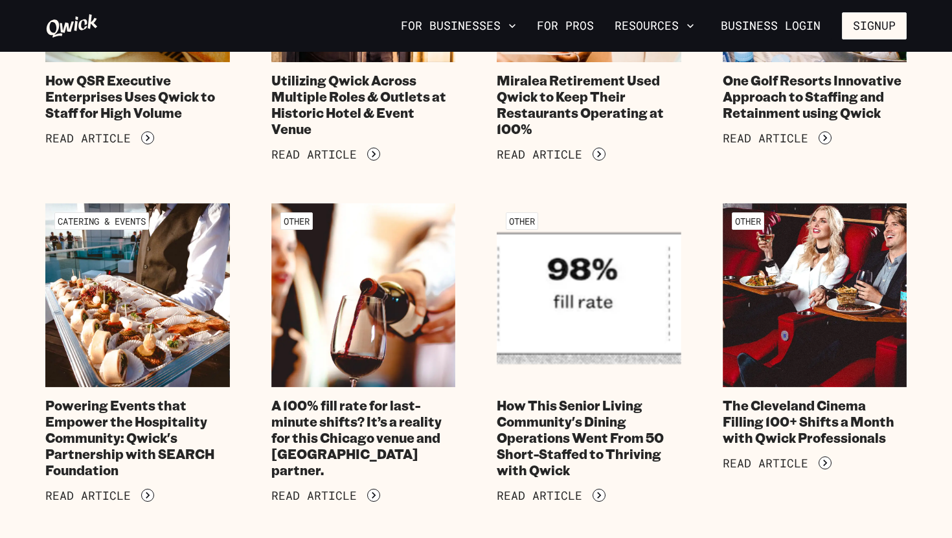
scroll to position [635, 0]
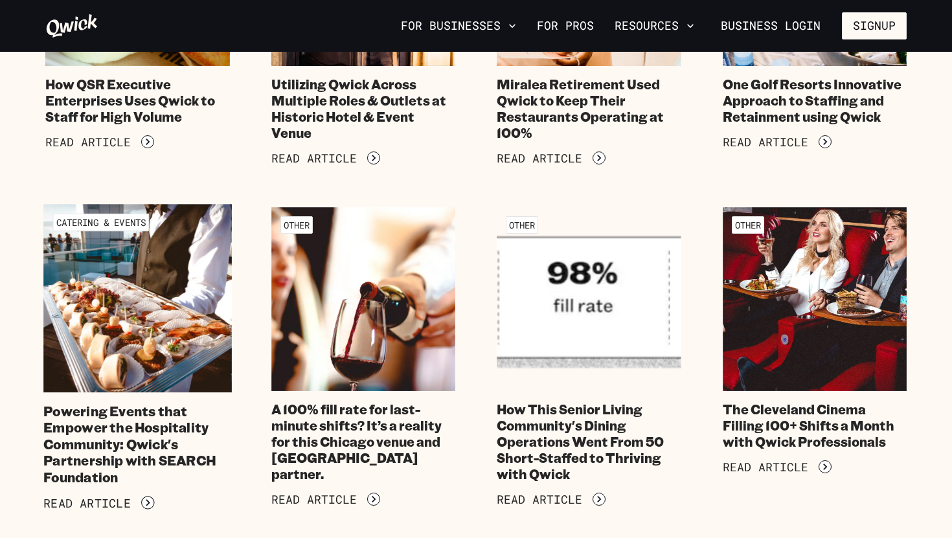
click at [158, 287] on img at bounding box center [137, 298] width 188 height 188
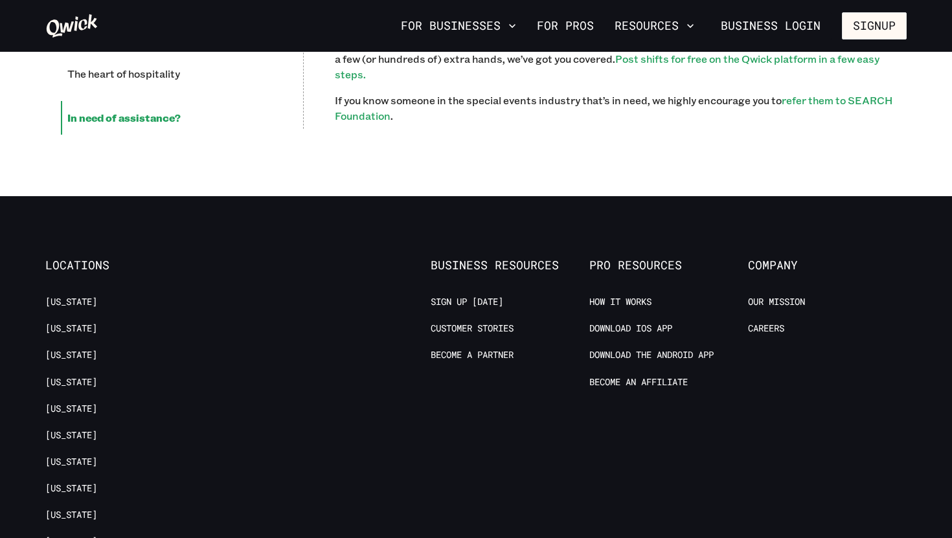
scroll to position [2167, 0]
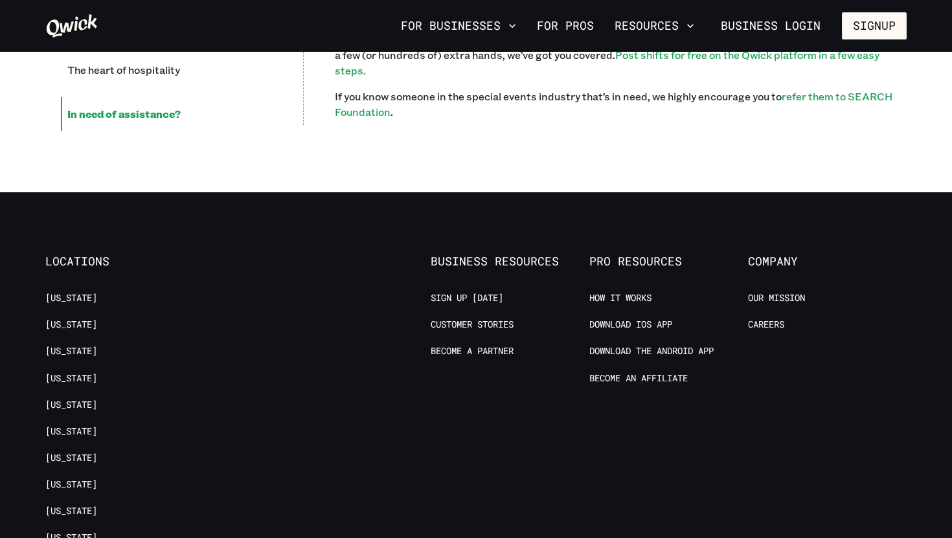
click at [83, 27] on icon at bounding box center [71, 26] width 53 height 26
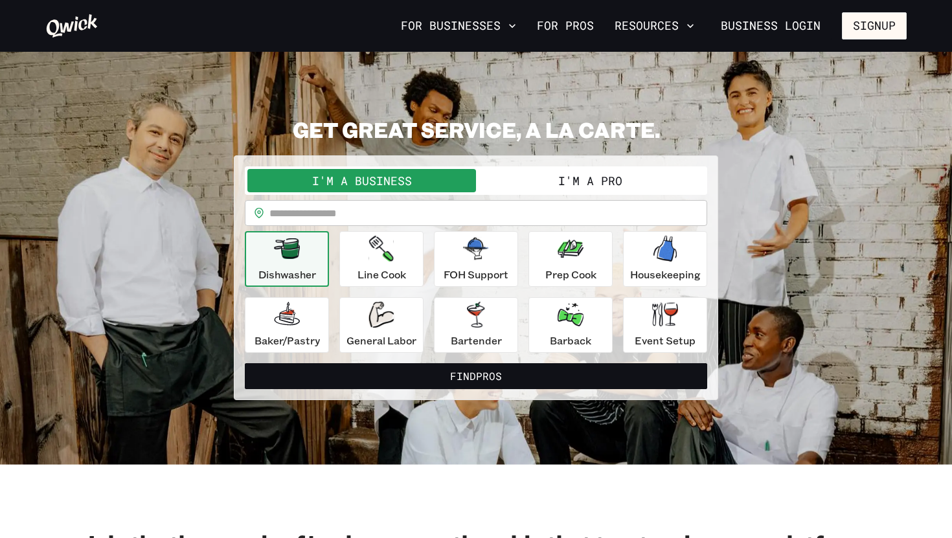
click at [627, 192] on button "I'm a Pro" at bounding box center [590, 180] width 229 height 23
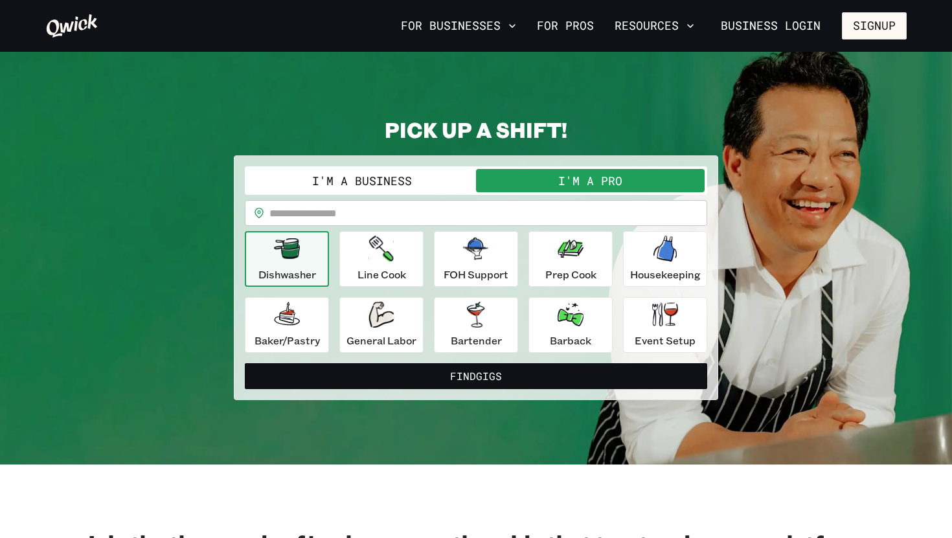
click at [436, 182] on button "I'm a Business" at bounding box center [361, 180] width 229 height 23
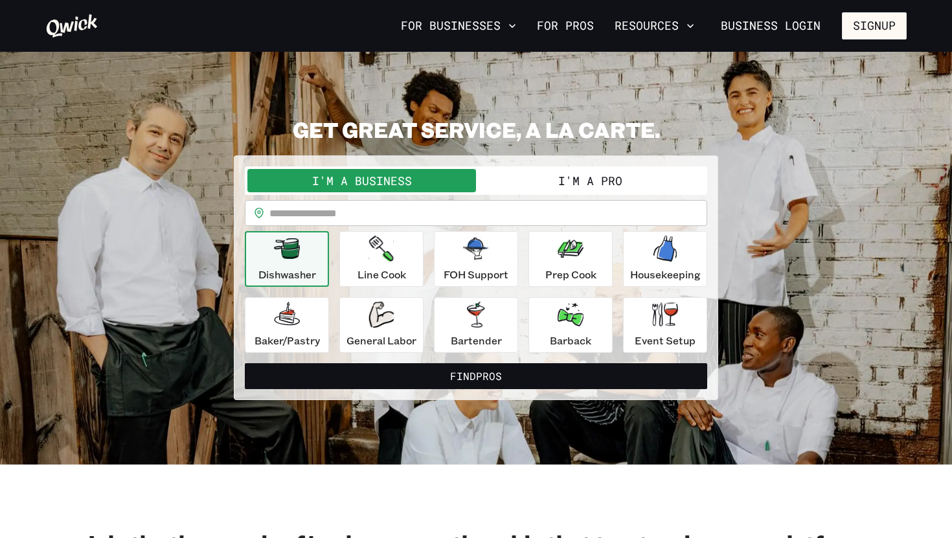
click at [567, 172] on button "I'm a Pro" at bounding box center [590, 180] width 229 height 23
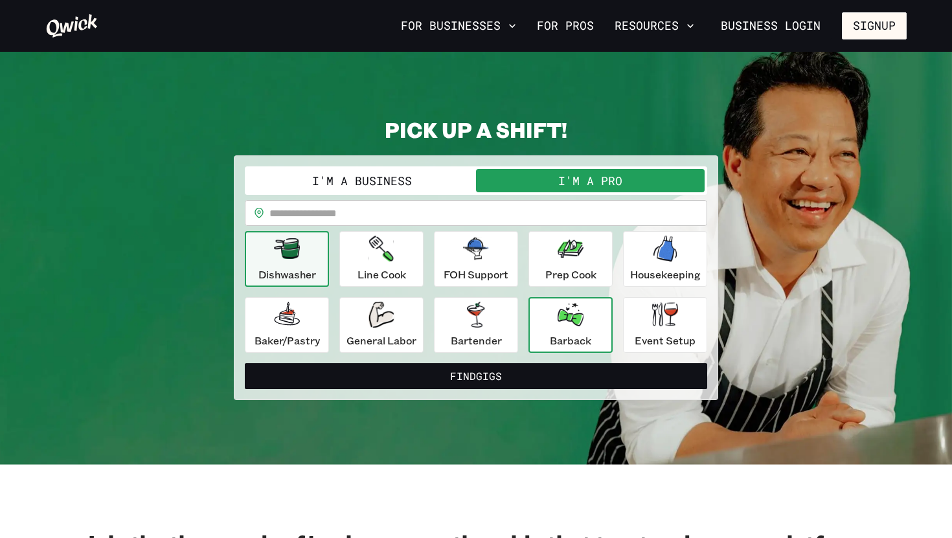
click at [574, 331] on div "Barback" at bounding box center [570, 325] width 41 height 47
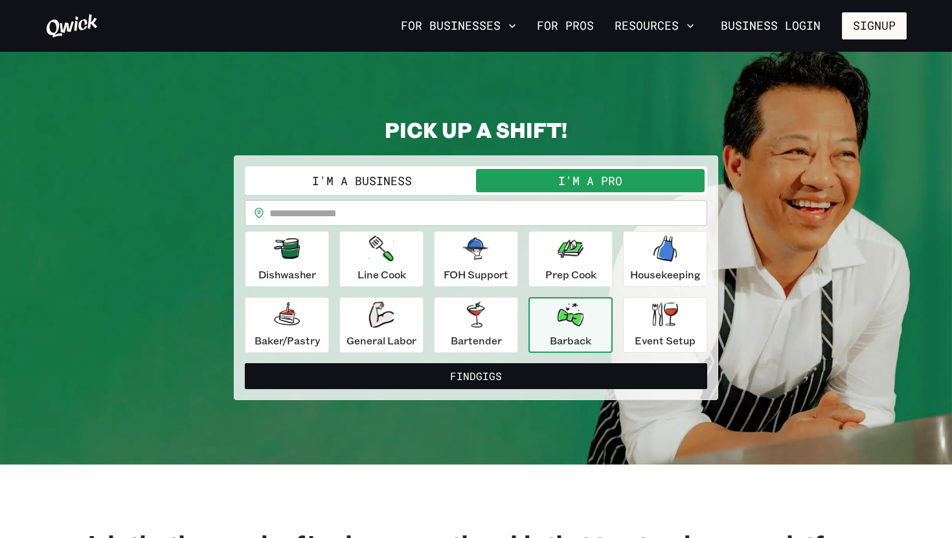
click at [780, 239] on div "PICK UP A SHIFT! I'm a Business I'm a Pro I’m a PRO looking for Gigs as a.. Bar…" at bounding box center [475, 259] width 861 height 284
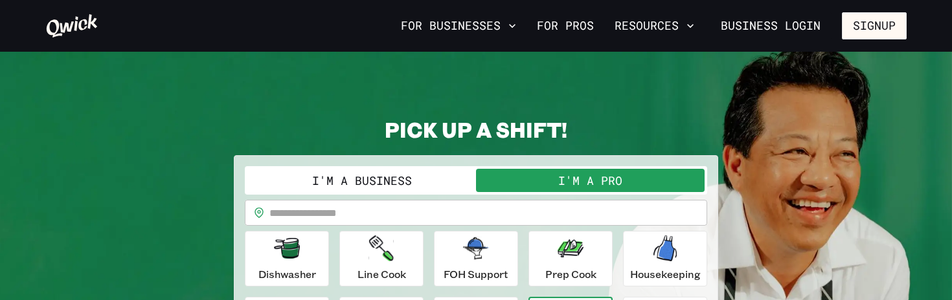
click at [699, 113] on section "PICK UP A SHIFT! I'm a Business I'm a Pro I’m a PRO looking for Gigs as a.. Bar…" at bounding box center [476, 258] width 952 height 413
click at [89, 21] on icon at bounding box center [72, 25] width 51 height 23
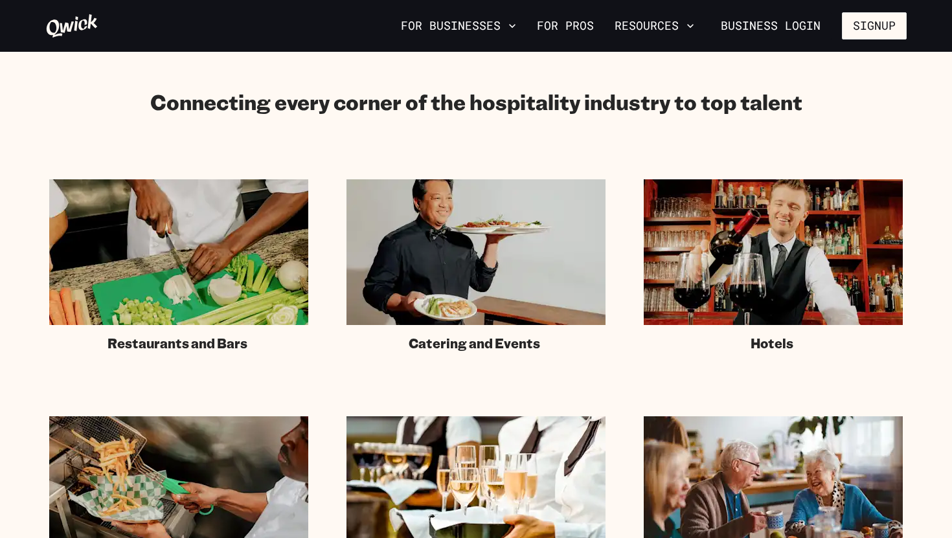
scroll to position [709, 0]
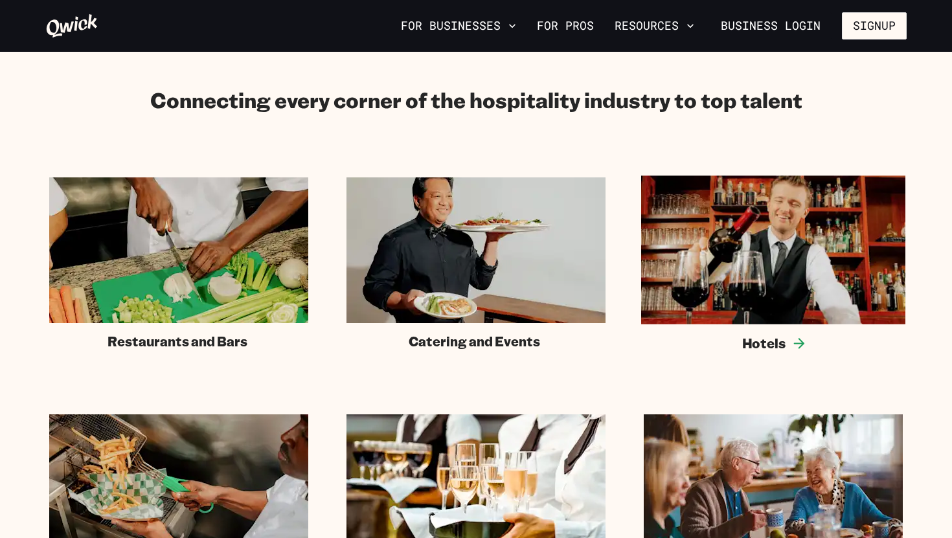
click at [747, 290] on img at bounding box center [773, 249] width 264 height 149
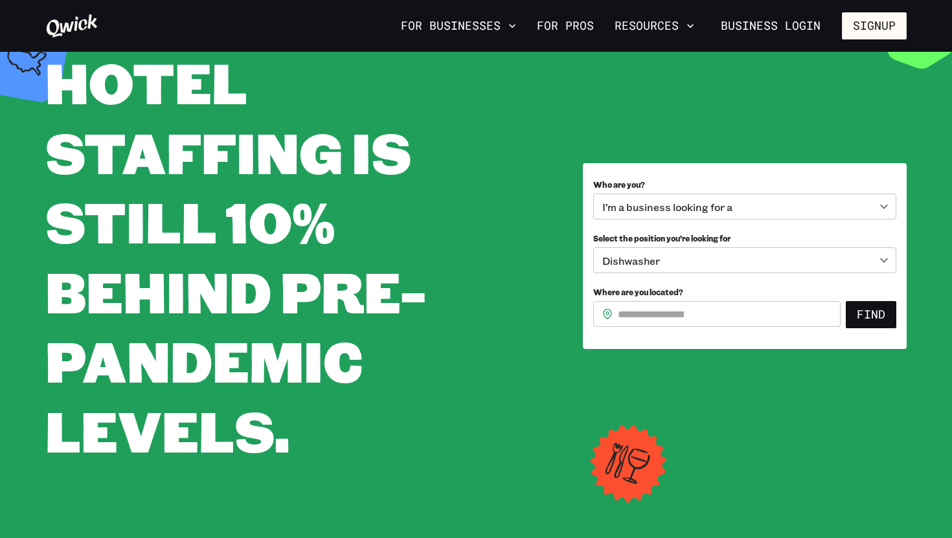
scroll to position [80, 0]
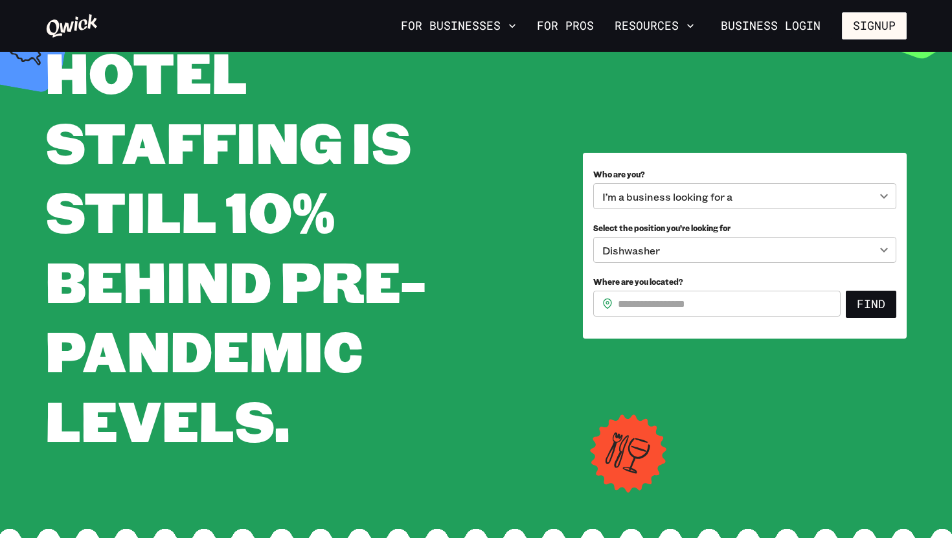
click at [680, 253] on body "**********" at bounding box center [476, 189] width 952 height 538
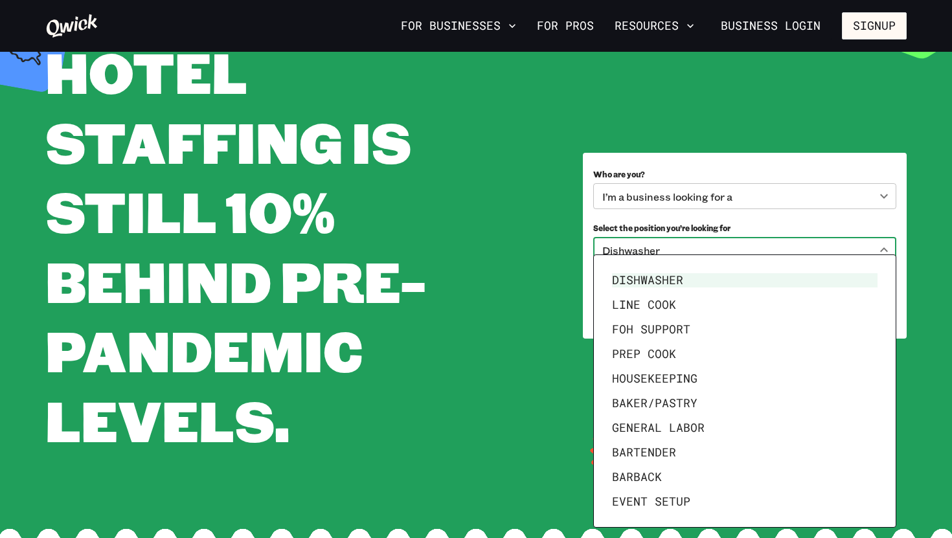
click at [680, 253] on div at bounding box center [476, 269] width 952 height 538
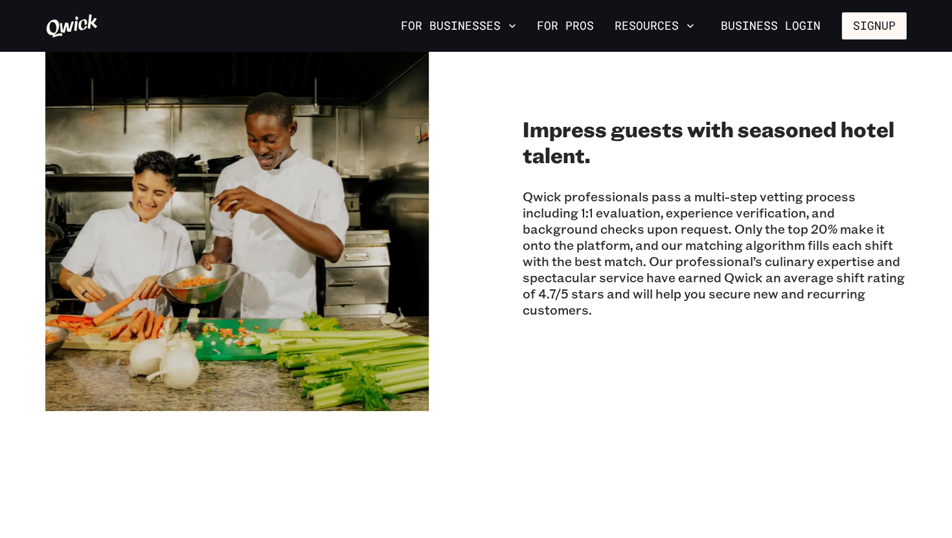
scroll to position [1152, 0]
